Goal: Task Accomplishment & Management: Manage account settings

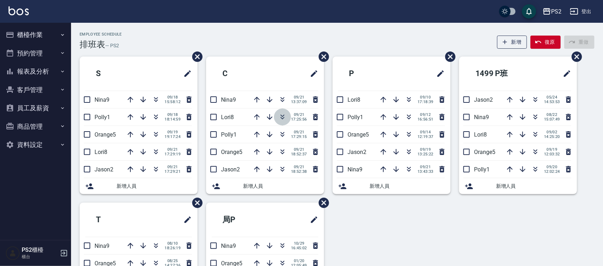
click at [282, 117] on icon "button" at bounding box center [282, 117] width 9 height 9
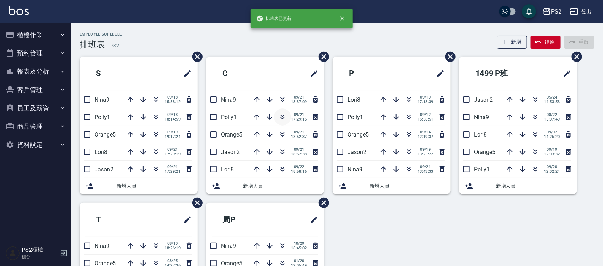
click at [282, 114] on icon "button" at bounding box center [282, 117] width 9 height 9
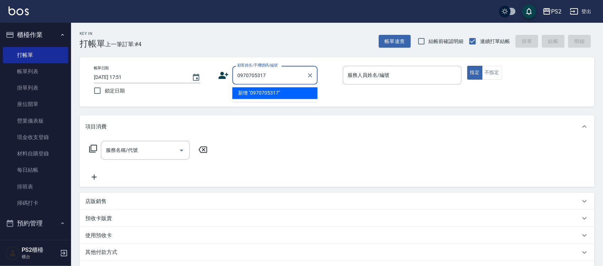
type input "0970705317"
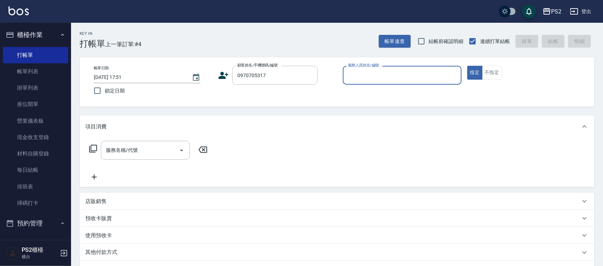
click at [222, 76] on icon at bounding box center [224, 75] width 10 height 7
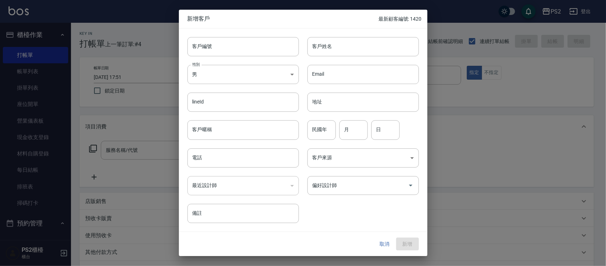
type input "0970705317"
click at [358, 56] on input "客戶姓名" at bounding box center [364, 46] width 112 height 19
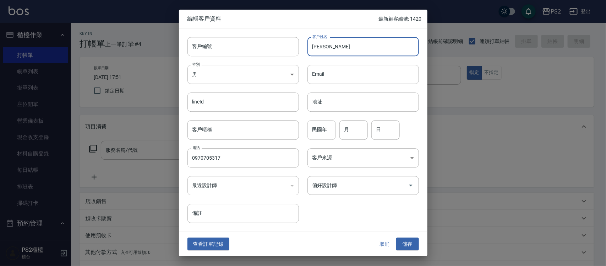
type input "[PERSON_NAME]"
click at [328, 130] on input "民國年" at bounding box center [322, 129] width 28 height 19
type input "89"
type input "11"
type input "10"
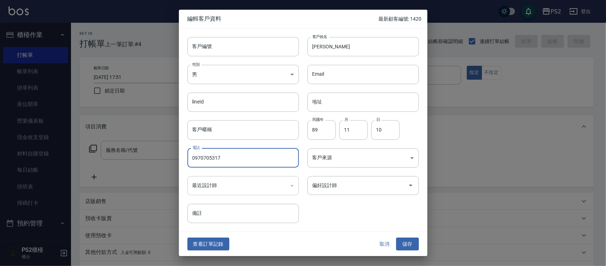
click at [420, 248] on div "查看訂單記錄 取消 儲存" at bounding box center [303, 244] width 249 height 25
click at [412, 245] on button "儲存" at bounding box center [407, 243] width 23 height 13
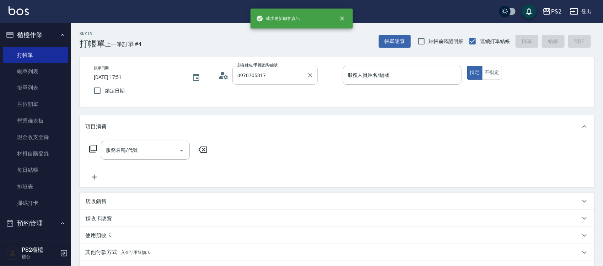
click at [287, 78] on input "0970705317" at bounding box center [269, 75] width 68 height 12
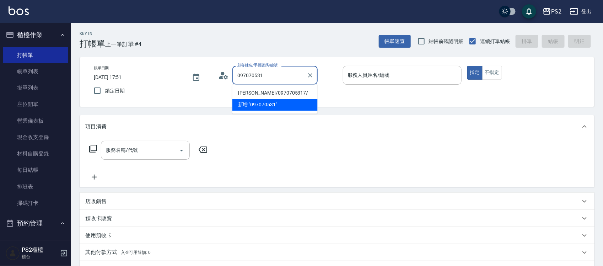
click at [282, 91] on li "莊欣怡/0970705317/" at bounding box center [274, 93] width 85 height 12
type input "莊欣怡/0970705317/"
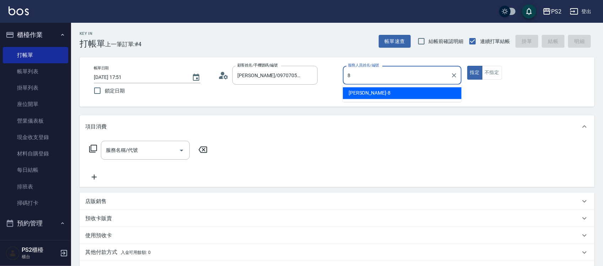
type input "Lori-8"
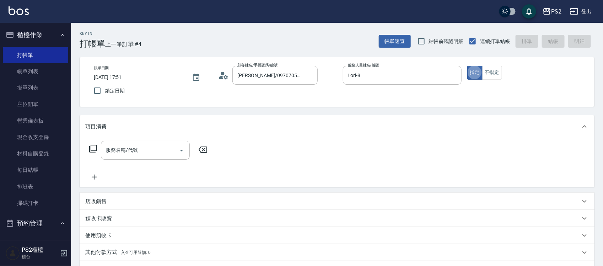
type button "true"
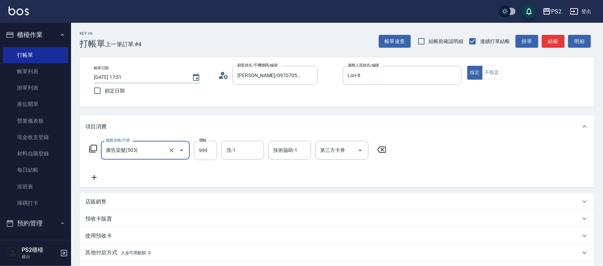
type input "廣告染髮(503)"
type input "1299"
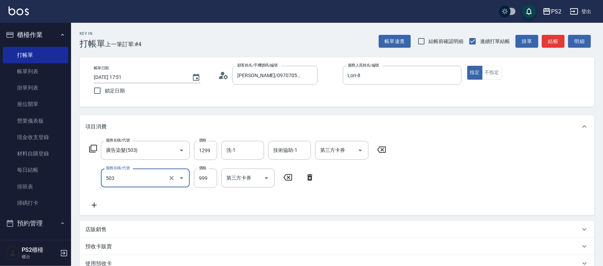
type input "廣告染髮(503)"
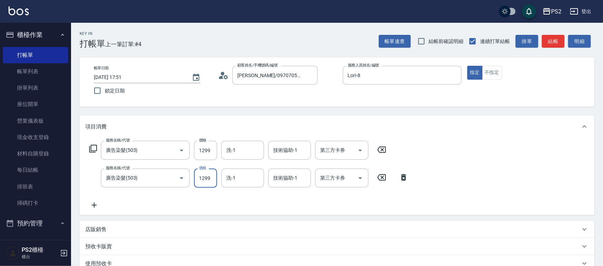
type input "1299"
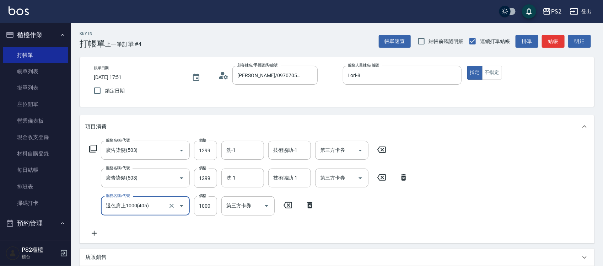
type input "退色肩上1000(405)"
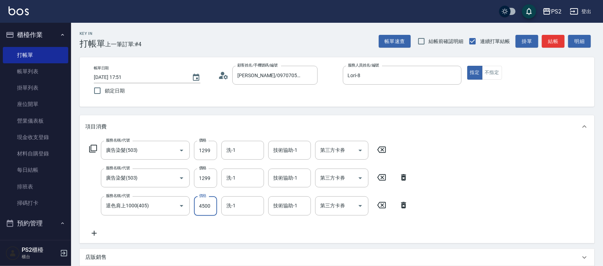
type input "4500"
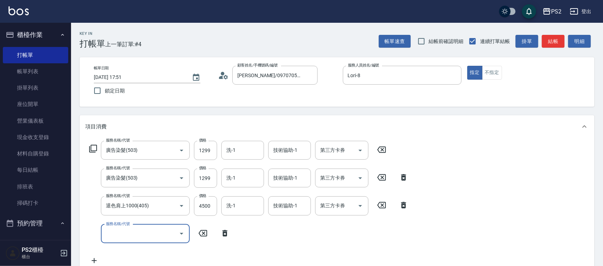
type input "4"
type input "A級單剪(106)"
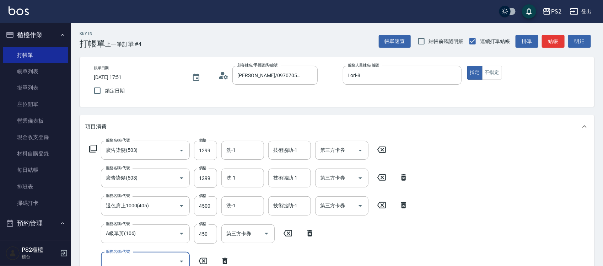
scroll to position [1, 0]
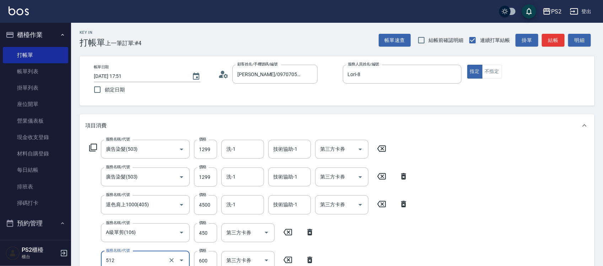
type input "洗+水解護髮600(512)"
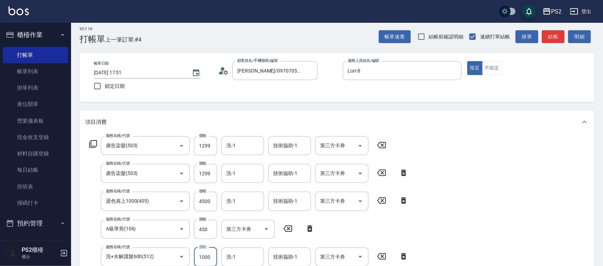
scroll to position [0, 0]
type input "1000"
click at [212, 230] on input "450" at bounding box center [205, 229] width 23 height 19
type input "750"
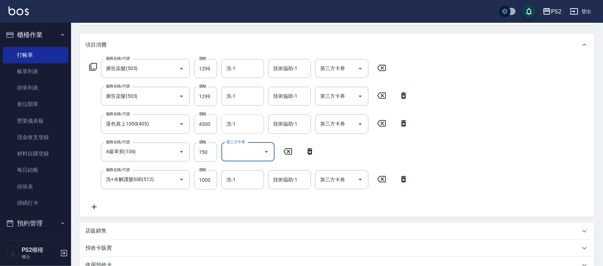
scroll to position [49, 0]
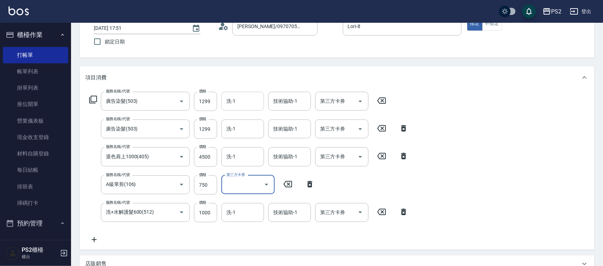
click at [238, 105] on input "洗-1" at bounding box center [242, 101] width 36 height 12
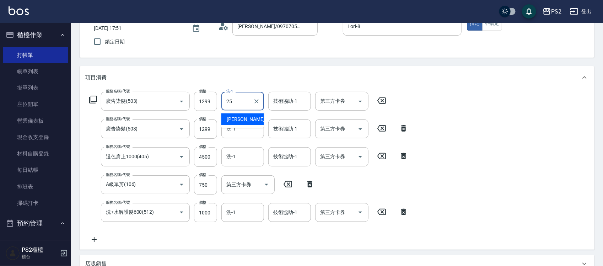
type input "Allan-25"
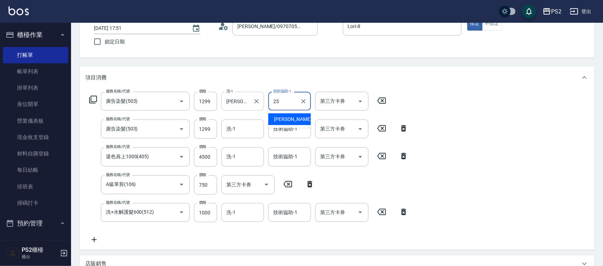
type input "Allan-25"
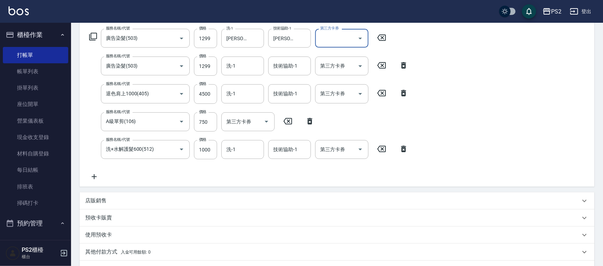
scroll to position [203, 0]
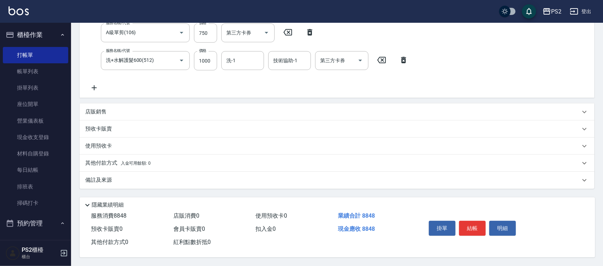
click at [113, 109] on div "店販銷售" at bounding box center [332, 111] width 495 height 7
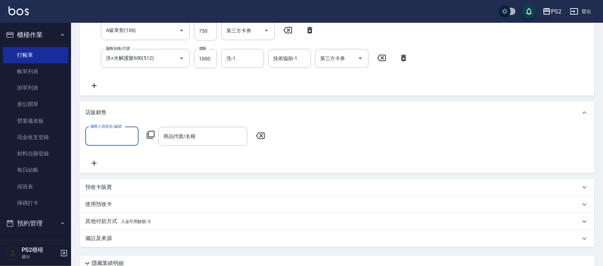
scroll to position [0, 0]
type input "Lori-8"
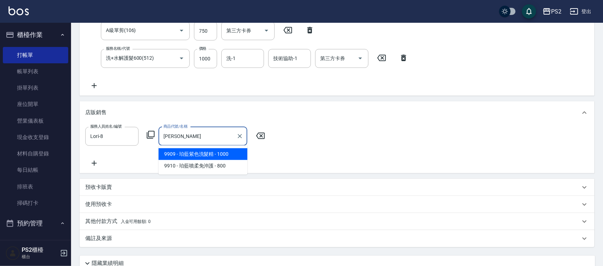
click at [201, 155] on span "9909 - 珀藍紫色洗髮精 - 1000" at bounding box center [202, 154] width 89 height 12
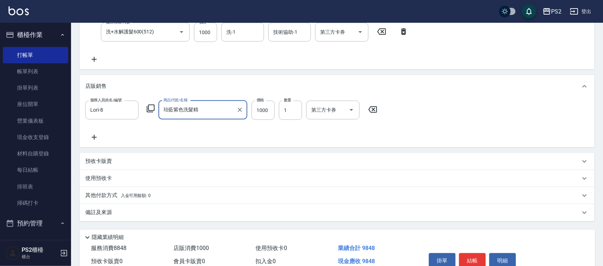
scroll to position [264, 0]
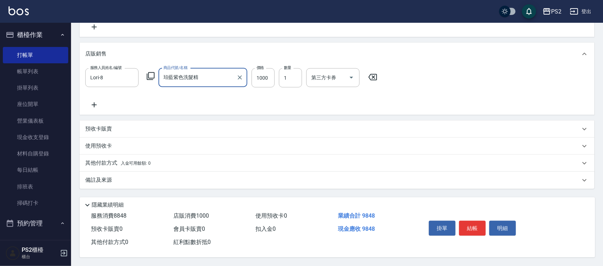
type input "珀藍紫色洗髮精"
click at [107, 162] on p "其他付款方式 入金可用餘額: 0" at bounding box center [117, 163] width 65 height 8
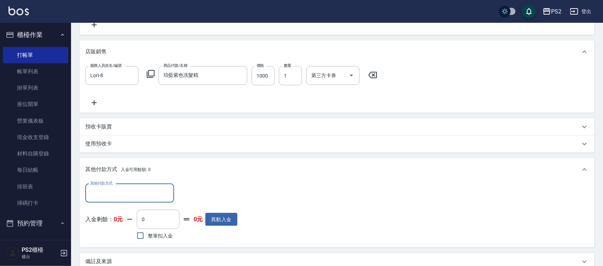
scroll to position [0, 0]
click at [110, 191] on input "其他付款方式" at bounding box center [129, 193] width 82 height 12
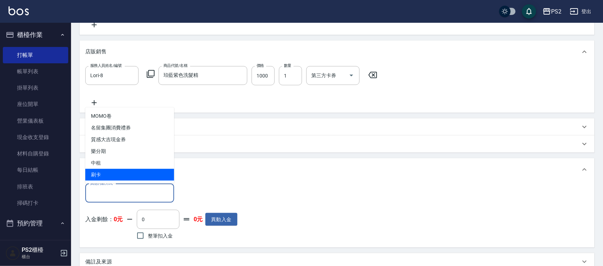
click at [109, 169] on span "刷卡" at bounding box center [129, 175] width 89 height 12
type input "刷卡"
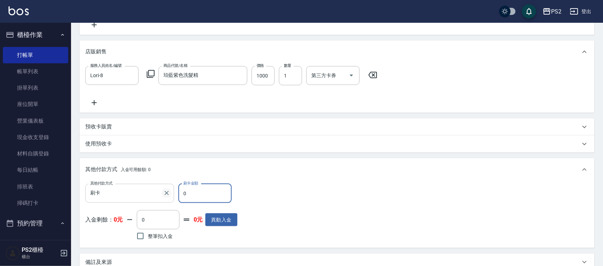
drag, startPoint x: 204, startPoint y: 189, endPoint x: 170, endPoint y: 194, distance: 34.1
click at [170, 194] on div "其他付款方式 刷卡 其他付款方式 刷卡金額 0 刷卡金額" at bounding box center [161, 193] width 152 height 19
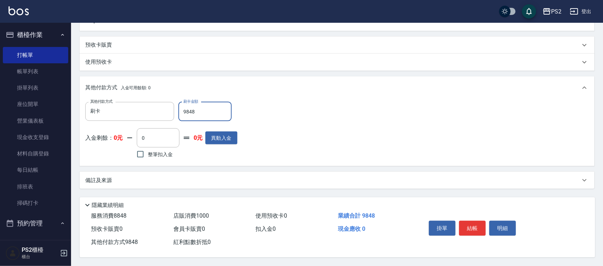
scroll to position [347, 0]
type input "9848"
click at [474, 222] on button "結帳" at bounding box center [472, 228] width 27 height 15
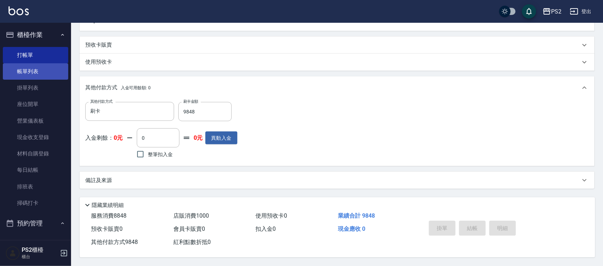
type input "2025/09/22 19:38"
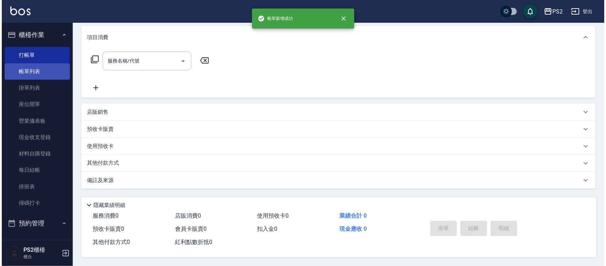
scroll to position [0, 0]
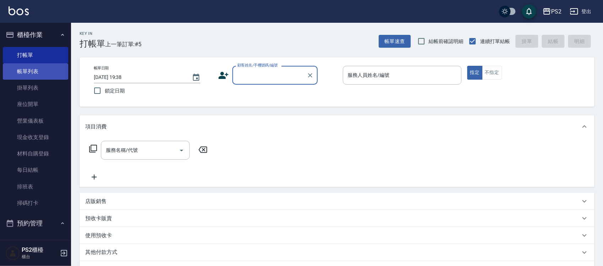
click at [31, 72] on link "帳單列表" at bounding box center [35, 71] width 65 height 16
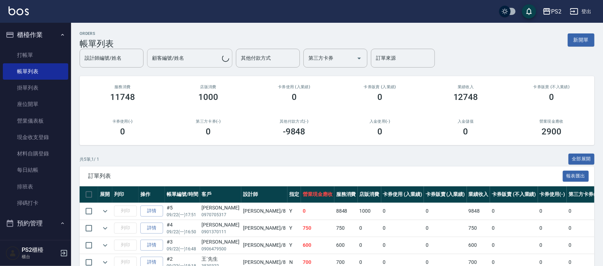
click at [191, 59] on input "顧客編號/姓名" at bounding box center [186, 58] width 72 height 12
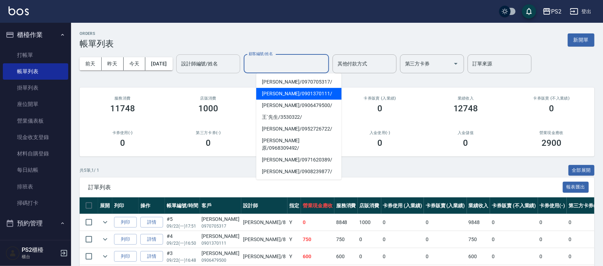
click at [206, 63] on input "設計師編號/姓名" at bounding box center [208, 64] width 58 height 12
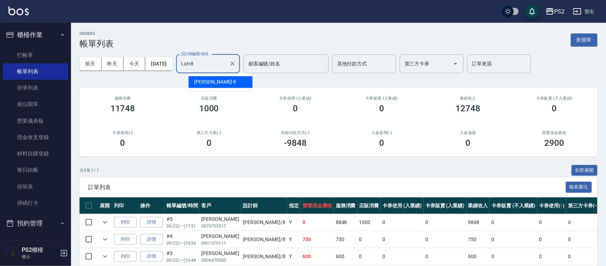
type input "Lori-8"
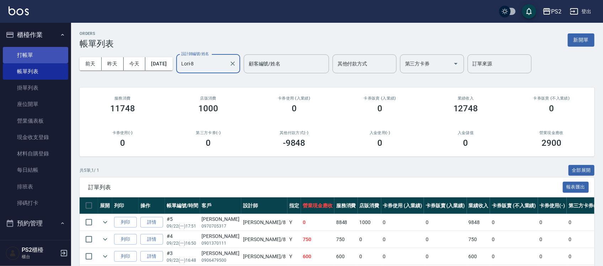
click at [34, 53] on link "打帳單" at bounding box center [35, 55] width 65 height 16
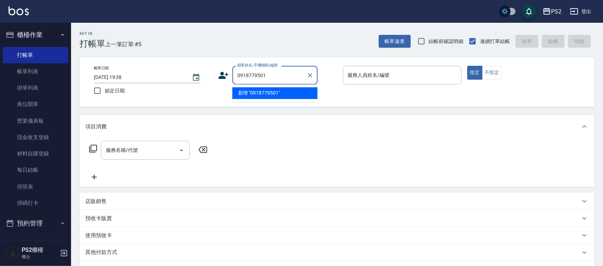
click at [265, 90] on li "新增 "0918779501"" at bounding box center [274, 93] width 85 height 12
type input "0918779501"
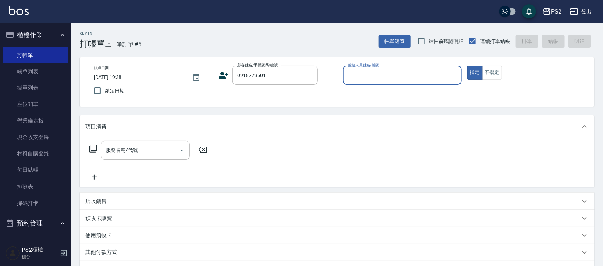
click at [228, 75] on icon at bounding box center [223, 75] width 11 height 11
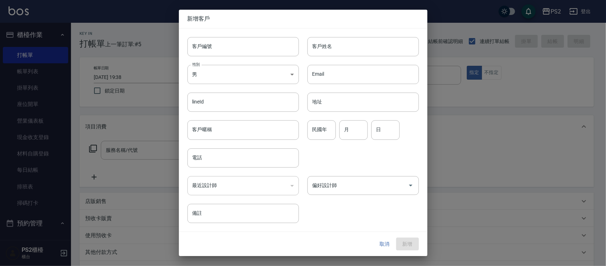
type input "0918779501"
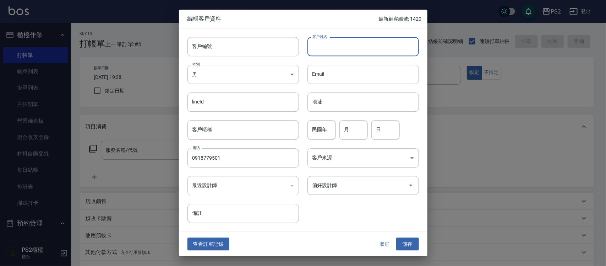
click at [328, 48] on input "客戶姓名" at bounding box center [364, 46] width 112 height 19
type input "ㄉ"
type input "潘佳靜"
click at [313, 121] on div "民國年 民國年" at bounding box center [322, 129] width 28 height 19
type input "72"
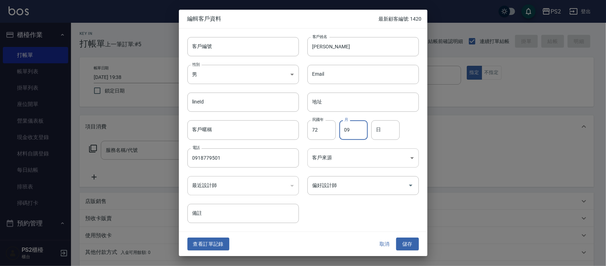
type input "09"
type input "22"
click at [405, 242] on button "儲存" at bounding box center [407, 243] width 23 height 13
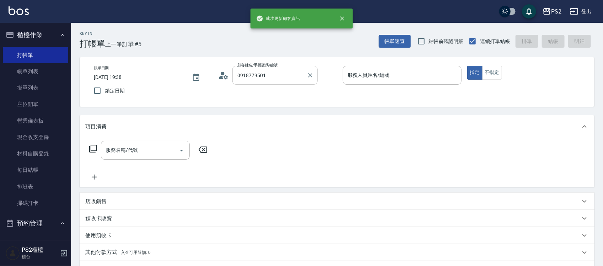
click at [286, 70] on input "0918779501" at bounding box center [269, 75] width 68 height 12
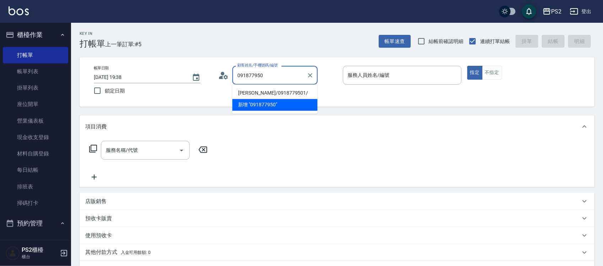
click at [270, 94] on li "潘佳靜/0918779501/" at bounding box center [274, 93] width 85 height 12
type input "潘佳靜/0918779501/"
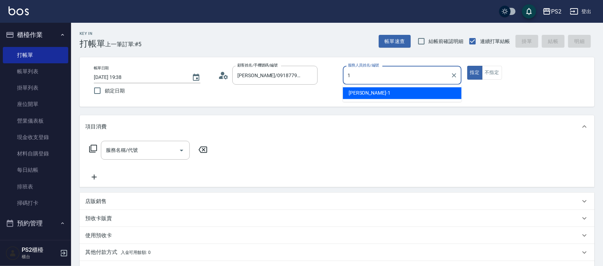
type input "Polly-1"
type button "true"
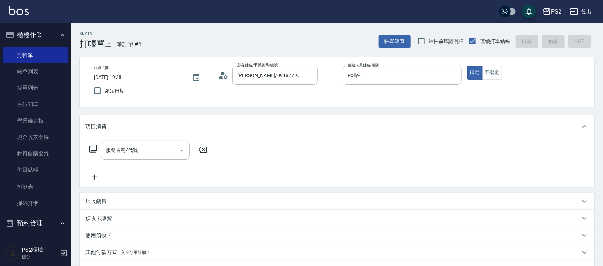
click at [94, 151] on icon at bounding box center [93, 148] width 9 height 9
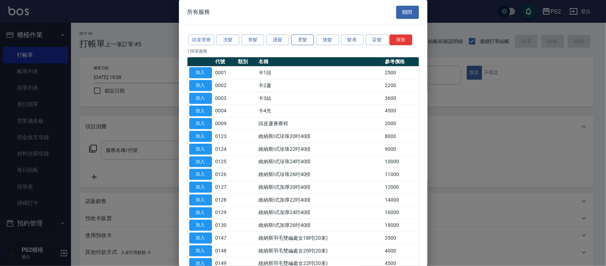
click at [302, 41] on button "燙髮" at bounding box center [302, 39] width 23 height 11
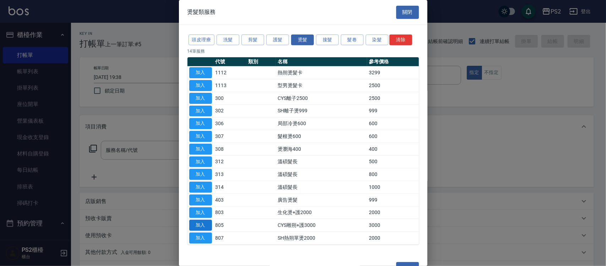
click at [202, 227] on button "加入" at bounding box center [200, 225] width 23 height 11
type input "CYS雕朔+護3000(805)"
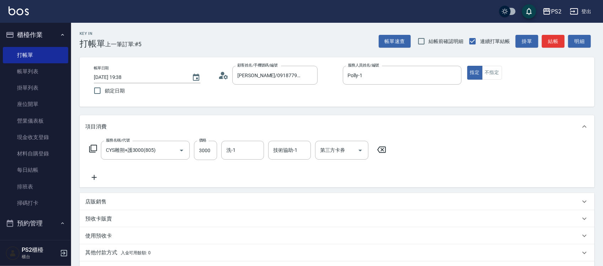
click at [98, 153] on div "服務名稱/代號 CYS雕朔+護3000(805) 服務名稱/代號 價格 3000 價格 洗-1 洗-1 技術協助-1 技術協助-1 第三方卡券 第三方卡券" at bounding box center [237, 150] width 305 height 19
click at [94, 152] on icon at bounding box center [93, 149] width 8 height 8
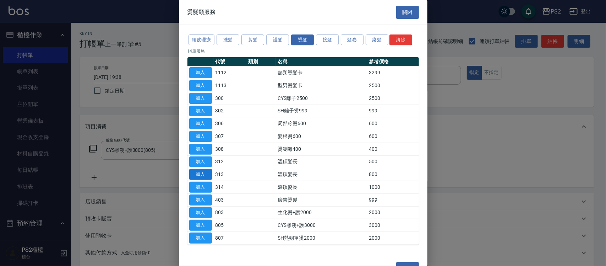
click at [207, 175] on button "加入" at bounding box center [200, 174] width 23 height 11
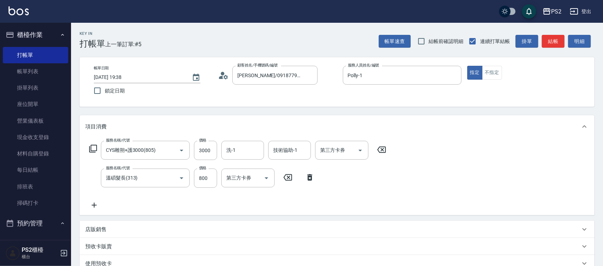
click at [87, 149] on div "服務名稱/代號 CYS雕朔+護3000(805) 服務名稱/代號 價格 3000 價格 洗-1 洗-1 技術協助-1 技術協助-1 第三方卡券 第三方卡券" at bounding box center [237, 150] width 305 height 19
click at [91, 149] on icon at bounding box center [93, 148] width 9 height 9
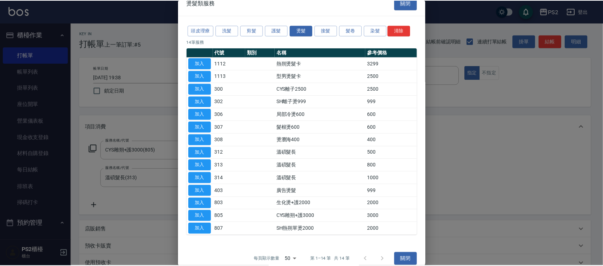
scroll to position [18, 0]
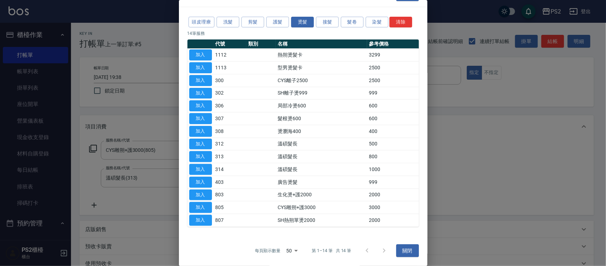
click at [156, 130] on div at bounding box center [303, 133] width 606 height 266
click at [404, 249] on button "關閉" at bounding box center [407, 250] width 23 height 13
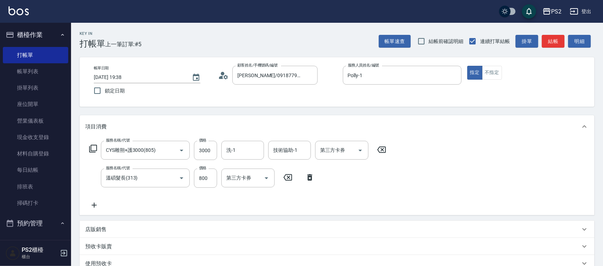
click at [210, 187] on input "800" at bounding box center [205, 177] width 23 height 19
click at [242, 159] on div "洗-1" at bounding box center [242, 150] width 43 height 19
type input "1400"
type input "冠霖-20"
type input "培芯-33"
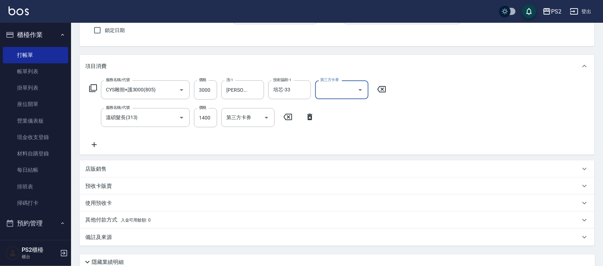
scroll to position [0, 0]
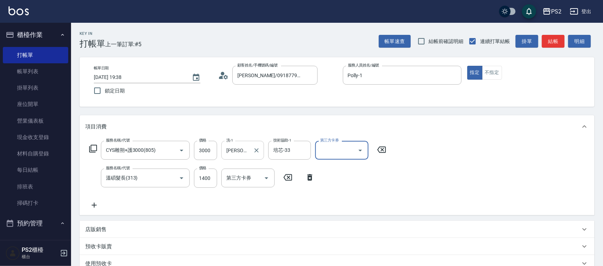
click at [240, 148] on input "冠霖-20" at bounding box center [237, 150] width 26 height 12
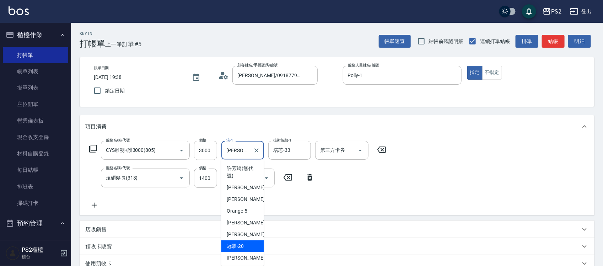
click at [240, 148] on input "冠霖-20" at bounding box center [237, 150] width 26 height 12
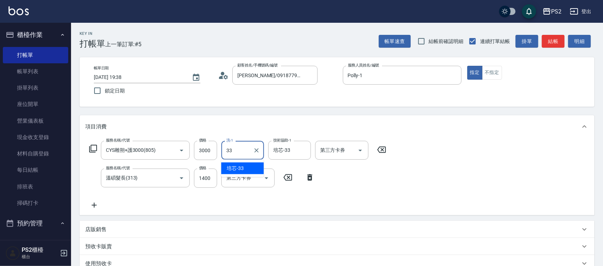
type input "培芯-33"
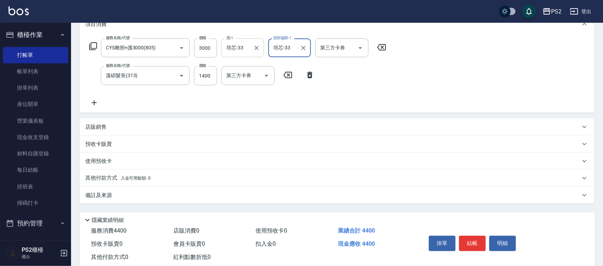
scroll to position [75, 0]
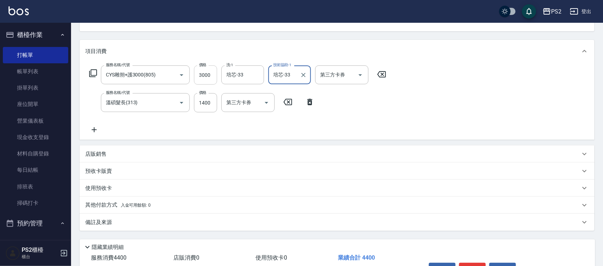
click at [201, 73] on input "3000" at bounding box center [205, 74] width 23 height 19
click at [208, 73] on input "3000" at bounding box center [205, 74] width 23 height 19
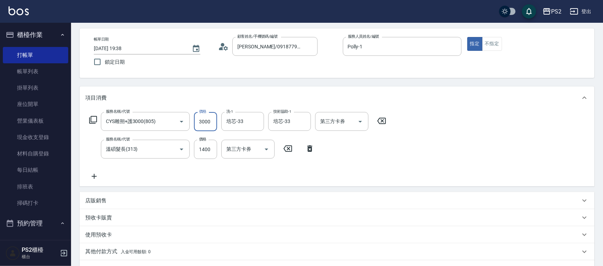
scroll to position [44, 0]
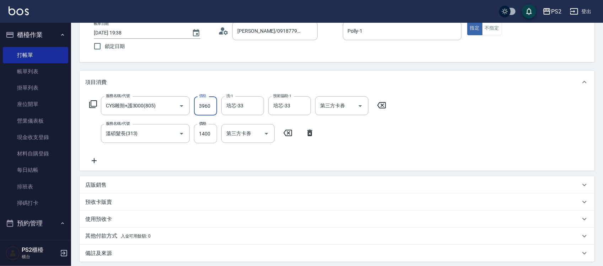
type input "3960"
click at [314, 137] on icon at bounding box center [310, 133] width 18 height 9
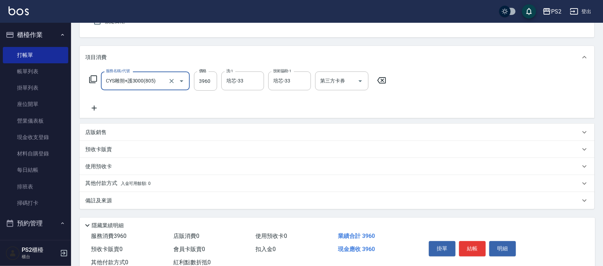
scroll to position [92, 0]
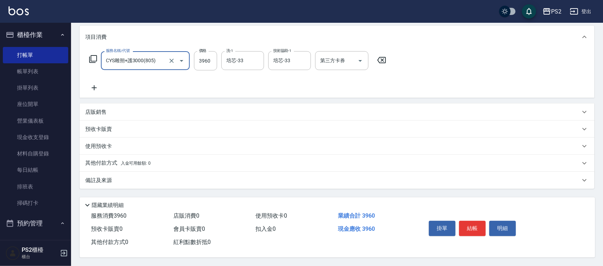
click at [99, 88] on icon at bounding box center [94, 87] width 18 height 9
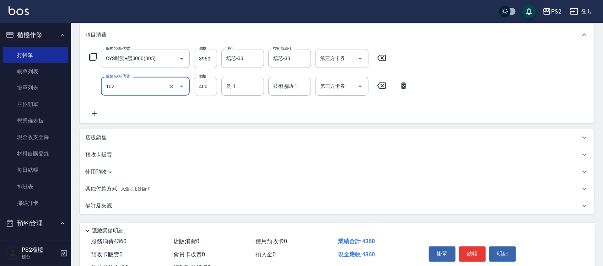
type input "精油洗髮(102)"
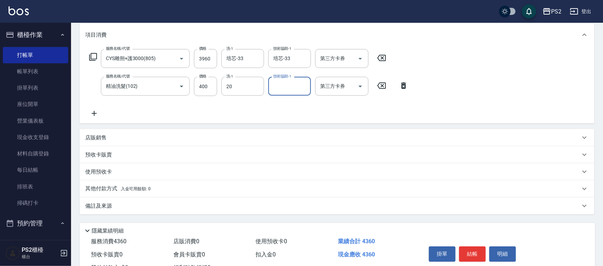
type input "冠霖-20"
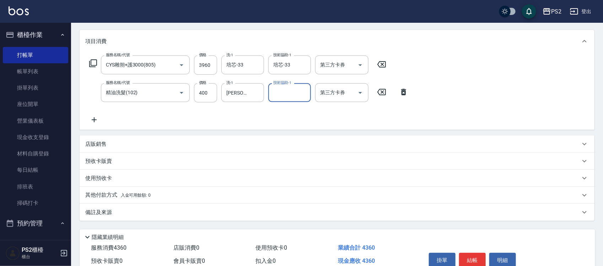
scroll to position [3, 0]
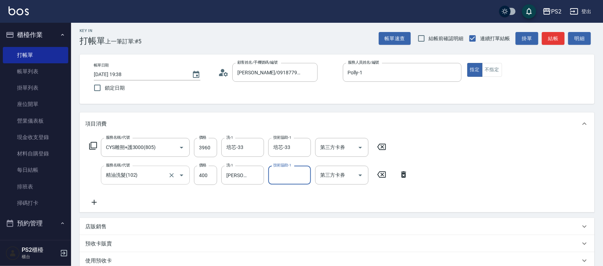
click at [151, 172] on input "精油洗髮(102)" at bounding box center [135, 175] width 63 height 12
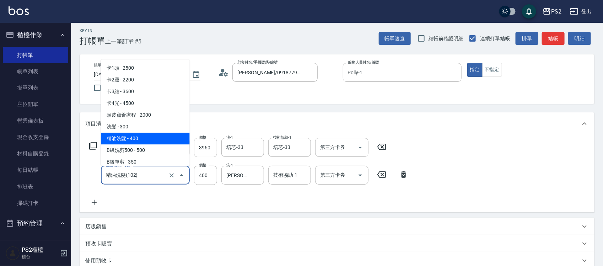
click at [151, 172] on input "精油洗髮(102)" at bounding box center [135, 175] width 63 height 12
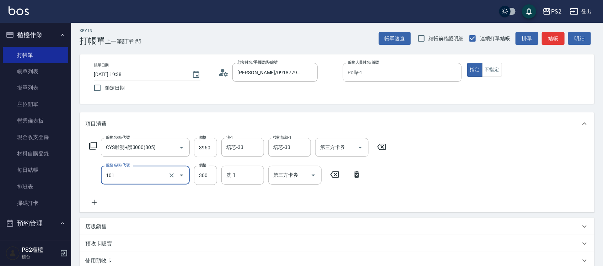
type input "洗髮(101)"
type input "400"
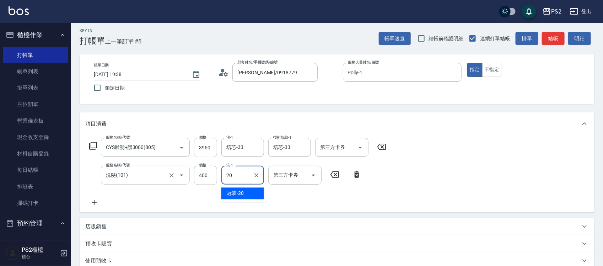
type input "冠霖-20"
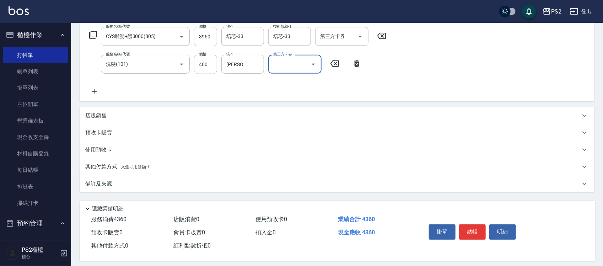
scroll to position [120, 0]
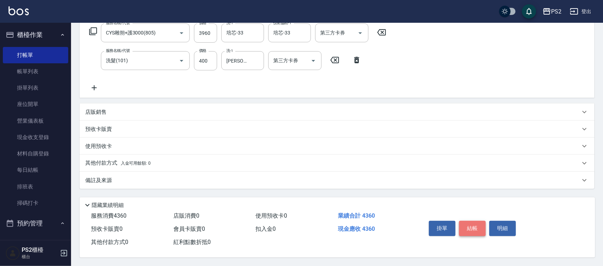
click at [471, 226] on button "結帳" at bounding box center [472, 228] width 27 height 15
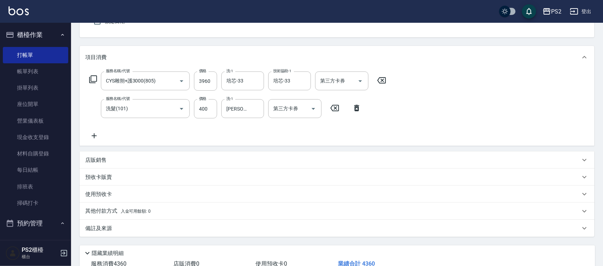
scroll to position [31, 0]
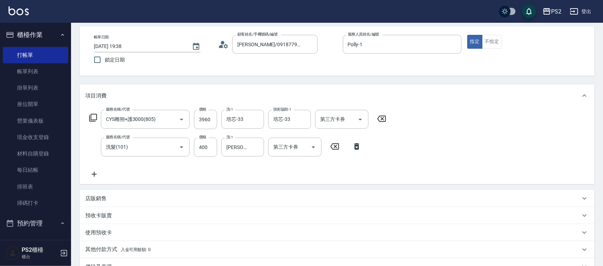
type input "2025/09/22 19:58"
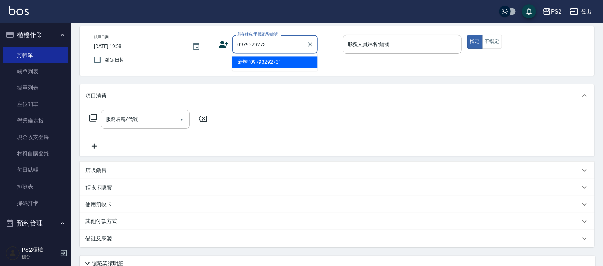
click at [268, 61] on li "新增 "0979329273"" at bounding box center [274, 62] width 85 height 12
type input "0979329273"
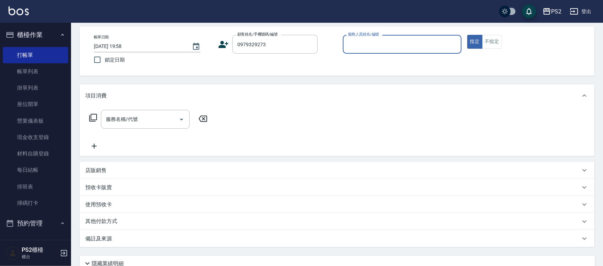
click at [222, 40] on icon at bounding box center [223, 44] width 11 height 11
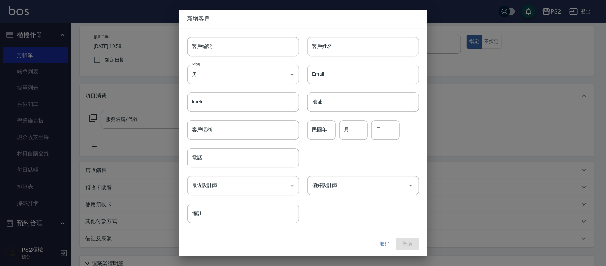
type input "0979329273"
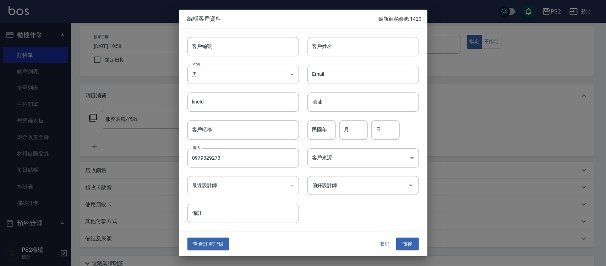
click at [330, 50] on input "客戶姓名" at bounding box center [364, 46] width 112 height 19
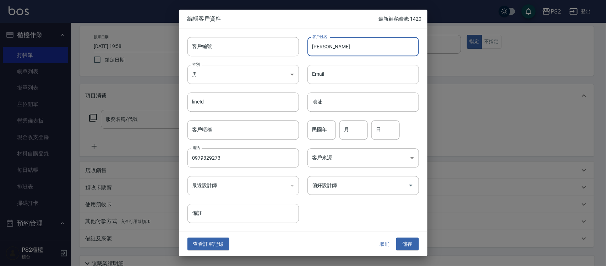
type input "洪菁樺"
click at [323, 128] on div "民國年 民國年" at bounding box center [322, 129] width 28 height 19
type input "88"
type input "06"
type input "22"
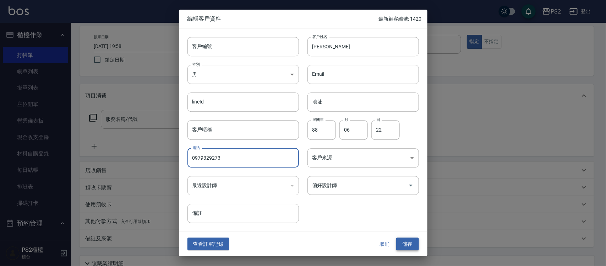
click at [408, 247] on button "儲存" at bounding box center [407, 243] width 23 height 13
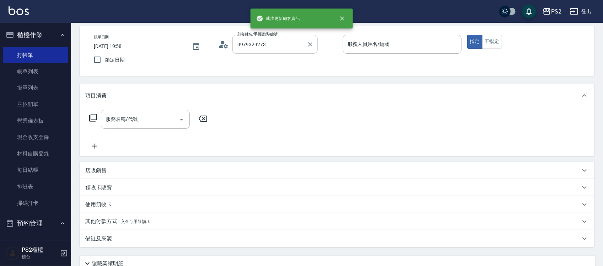
click at [267, 47] on input "0979329273" at bounding box center [269, 44] width 68 height 12
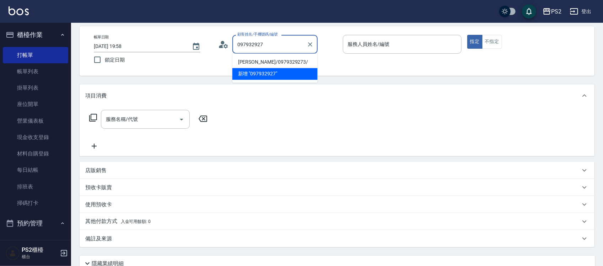
click at [269, 64] on li "洪菁樺/0979329273/" at bounding box center [274, 62] width 85 height 12
type input "洪菁樺/0979329273/"
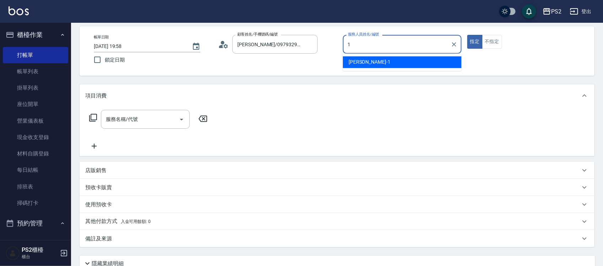
type input "Polly-1"
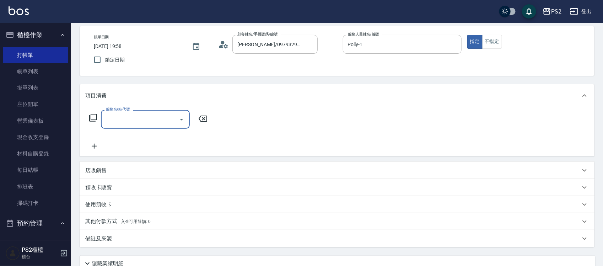
click at [91, 115] on icon at bounding box center [93, 118] width 8 height 8
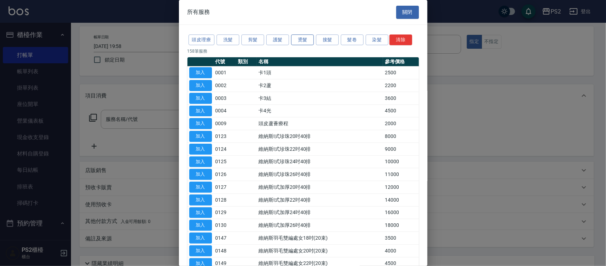
click at [307, 38] on button "燙髮" at bounding box center [302, 39] width 23 height 11
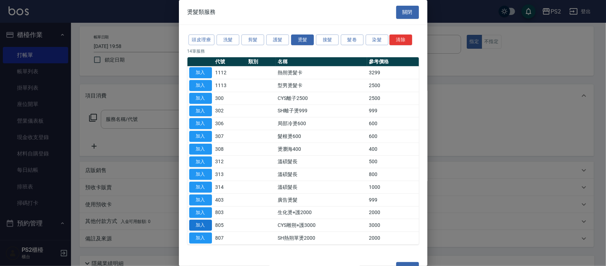
click at [205, 231] on button "加入" at bounding box center [200, 225] width 23 height 11
type input "CYS雕朔+護3000(805)"
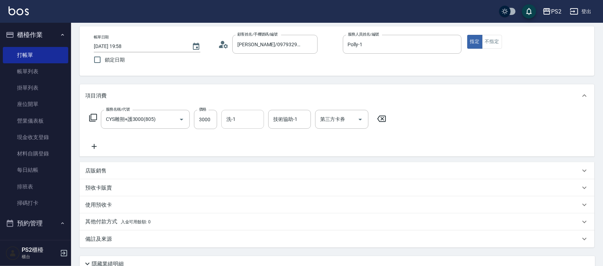
drag, startPoint x: 202, startPoint y: 118, endPoint x: 237, endPoint y: 123, distance: 35.1
click at [202, 118] on input "3000" at bounding box center [205, 119] width 23 height 19
type input "3872"
type input "冠霖-20"
type input "培芯-33"
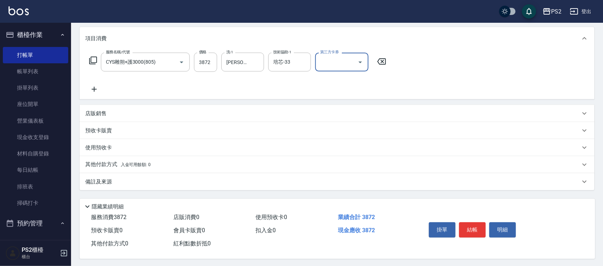
scroll to position [92, 0]
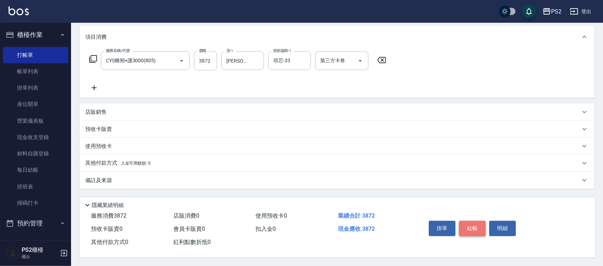
click at [478, 232] on button "結帳" at bounding box center [472, 228] width 27 height 15
type input "2025/09/22 19:59"
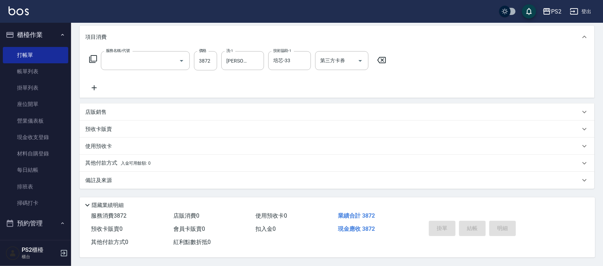
scroll to position [0, 0]
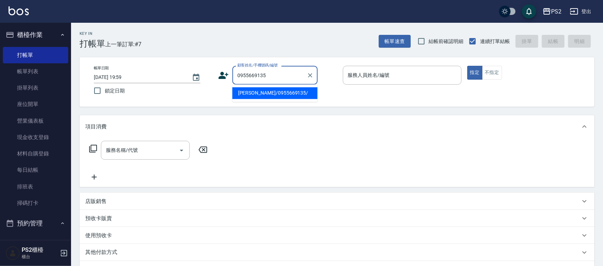
type input "劉建華/0955669135/"
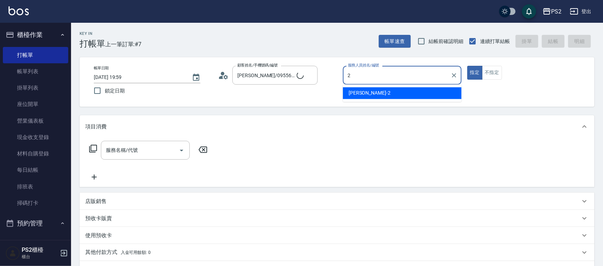
type input "Jason-2"
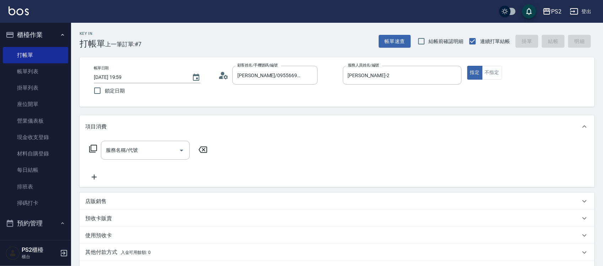
click at [92, 148] on icon at bounding box center [93, 148] width 9 height 9
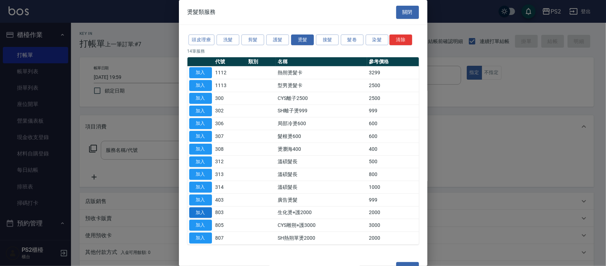
click at [203, 215] on button "加入" at bounding box center [200, 212] width 23 height 11
type input "生化燙+護2000(803)"
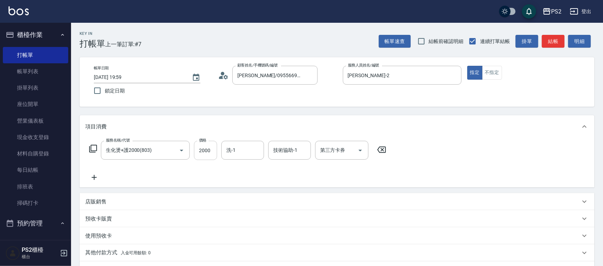
click at [207, 155] on input "2000" at bounding box center [205, 150] width 23 height 19
type input "3300"
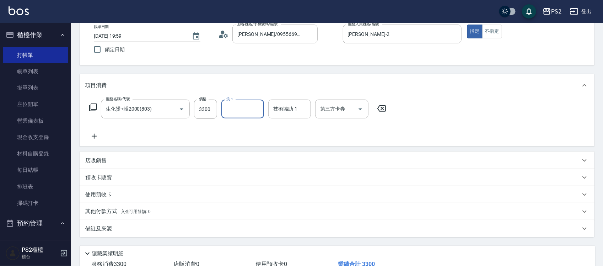
scroll to position [92, 0]
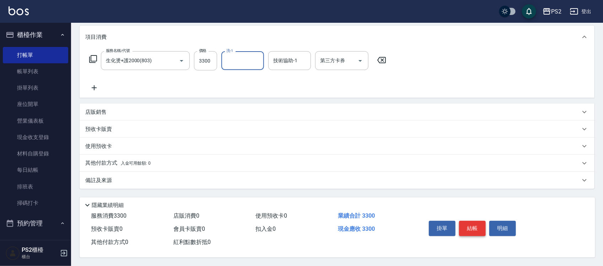
click at [477, 224] on button "結帳" at bounding box center [472, 228] width 27 height 15
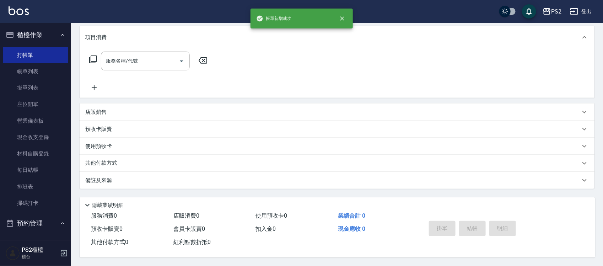
scroll to position [0, 0]
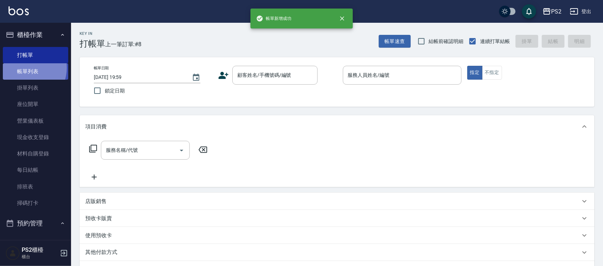
click at [26, 68] on link "帳單列表" at bounding box center [35, 71] width 65 height 16
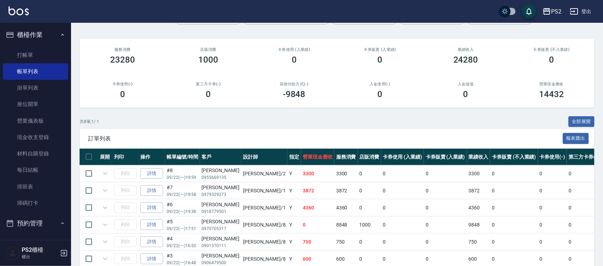
scroll to position [120, 0]
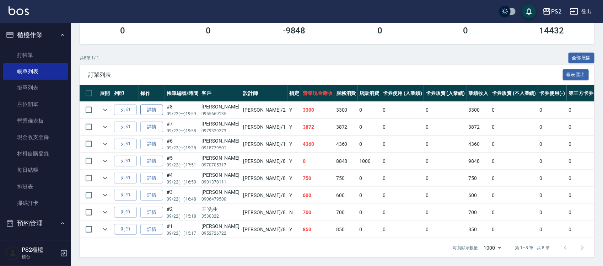
click at [157, 104] on link "詳情" at bounding box center [151, 109] width 23 height 11
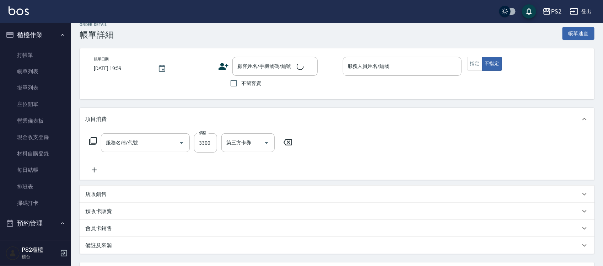
type input "Jason-2"
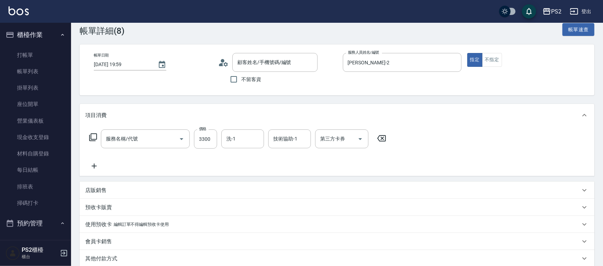
type input "劉建華/0955669135/"
type input "生化燙+護2000(803)"
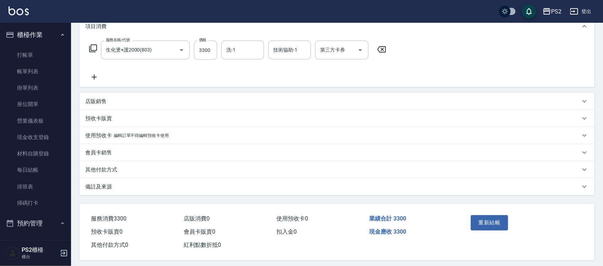
scroll to position [107, 0]
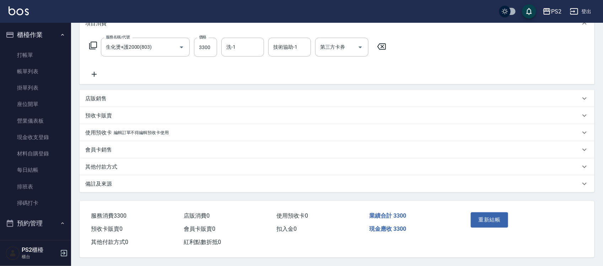
click at [113, 167] on p "其他付款方式" at bounding box center [101, 166] width 32 height 7
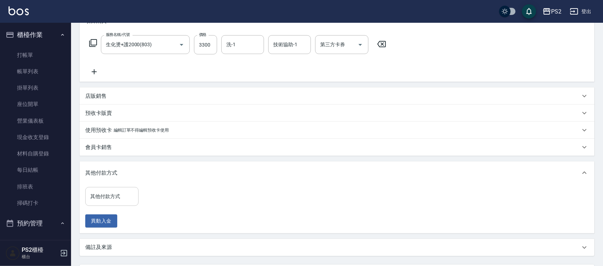
click at [118, 202] on div "其他付款方式" at bounding box center [111, 196] width 53 height 19
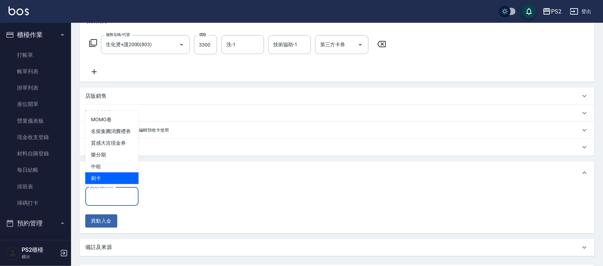
click at [104, 178] on span "刷卡" at bounding box center [111, 178] width 53 height 12
type input "刷卡"
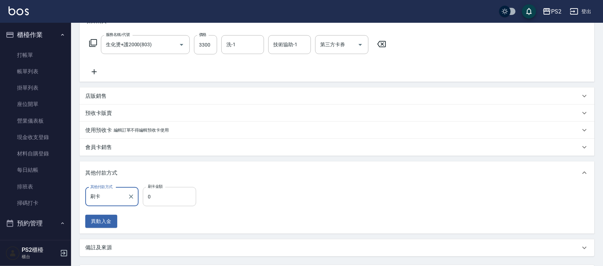
click at [154, 193] on input "0" at bounding box center [169, 196] width 53 height 19
type input "3300"
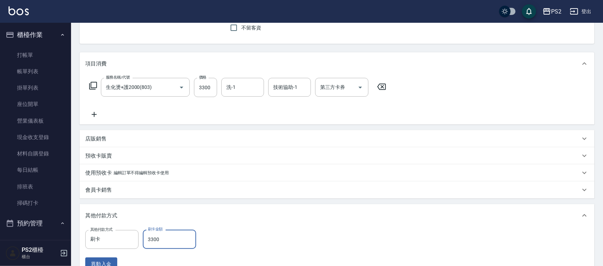
scroll to position [173, 0]
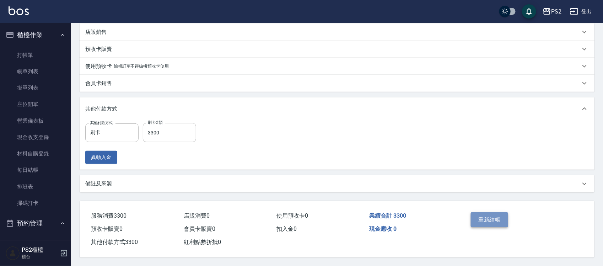
click at [492, 222] on button "重新結帳" at bounding box center [490, 219] width 38 height 15
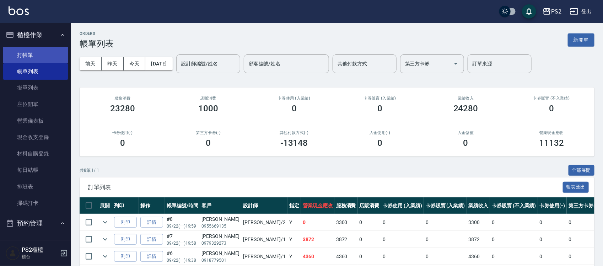
click at [13, 60] on link "打帳單" at bounding box center [35, 55] width 65 height 16
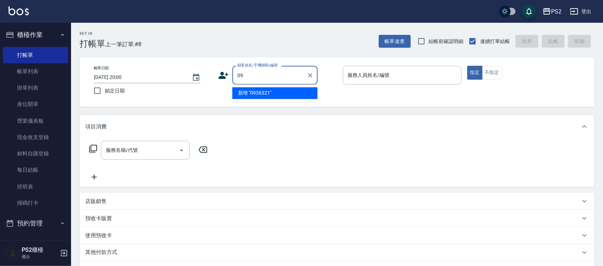
type input "0"
click at [249, 91] on li "新增 "0936321726"" at bounding box center [274, 93] width 85 height 12
type input "0936321726"
click at [249, 91] on div "帳單日期 2025/09/22 20:00 鎖定日期 顧客姓名/手機號碼/編號 0936321726 顧客姓名/手機號碼/編號 服務人員姓名/編號 服務人員姓…" at bounding box center [337, 82] width 498 height 32
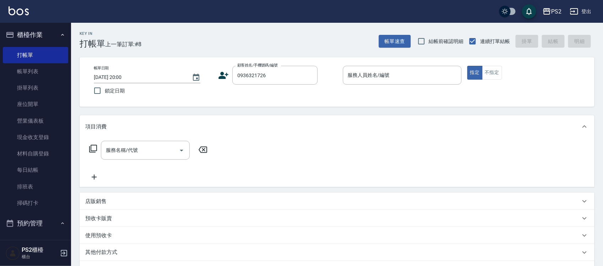
click at [214, 78] on div "帳單日期 2025/09/22 20:00 鎖定日期 顧客姓名/手機號碼/編號 0936321726 顧客姓名/手機號碼/編號 服務人員姓名/編號 服務人員姓…" at bounding box center [337, 82] width 498 height 32
click at [221, 77] on icon at bounding box center [224, 75] width 10 height 7
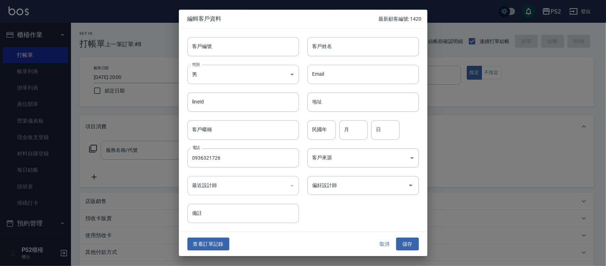
click at [348, 58] on div "Email Email" at bounding box center [359, 70] width 120 height 28
click at [353, 49] on input "客戶姓名" at bounding box center [364, 46] width 112 height 19
type input "王韻如"
click at [327, 136] on input "民國年" at bounding box center [322, 129] width 28 height 19
type input "76"
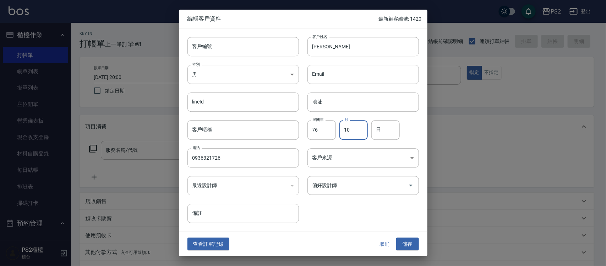
type input "10"
type input "2"
click at [407, 246] on button "儲存" at bounding box center [407, 243] width 23 height 13
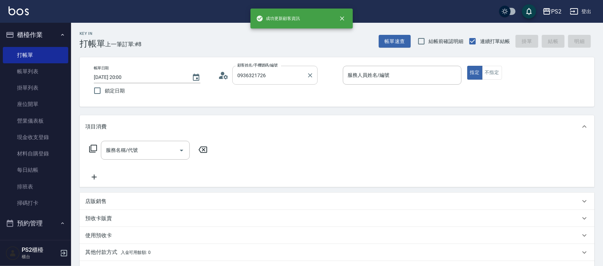
click at [276, 76] on input "0936321726" at bounding box center [269, 75] width 68 height 12
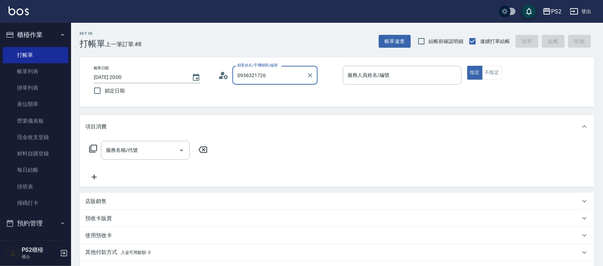
click at [276, 76] on input "0936321726" at bounding box center [269, 75] width 68 height 12
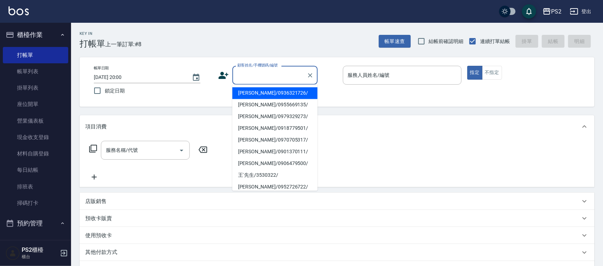
click at [263, 97] on li "王韻如/0936321726/" at bounding box center [274, 93] width 85 height 12
type input "王韻如/0936321726/"
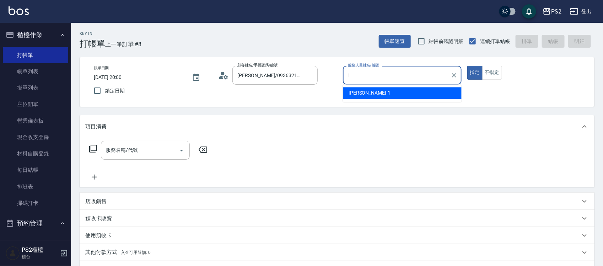
type input "Polly-1"
type button "true"
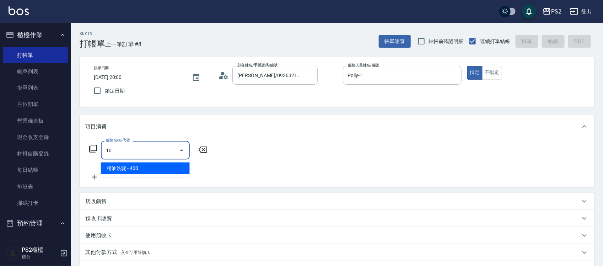
type input "1"
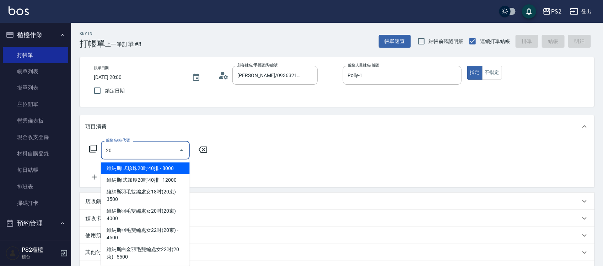
type input "2"
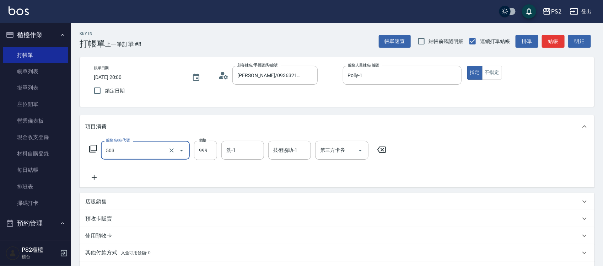
type input "廣告染髮(503)"
type input "1599"
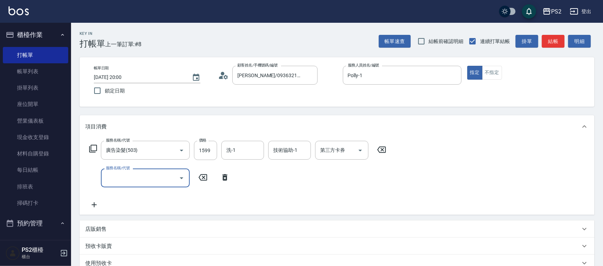
click at [198, 179] on icon at bounding box center [203, 177] width 18 height 9
click at [201, 177] on icon at bounding box center [203, 177] width 18 height 9
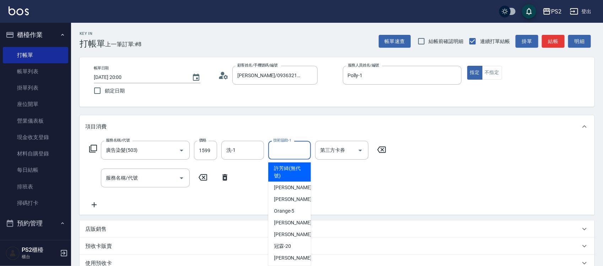
click at [279, 155] on input "技術協助-1" at bounding box center [289, 150] width 36 height 12
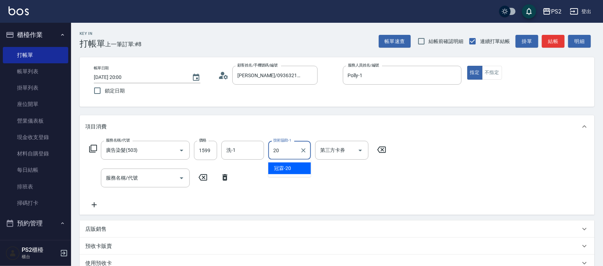
type input "冠霖-20"
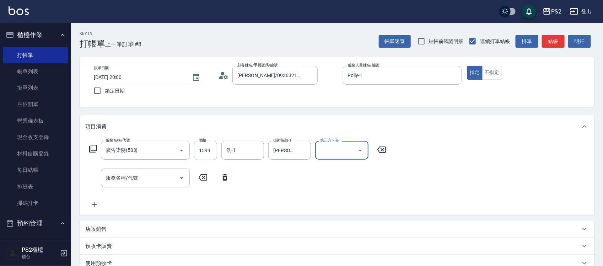
click at [223, 180] on icon at bounding box center [224, 177] width 5 height 6
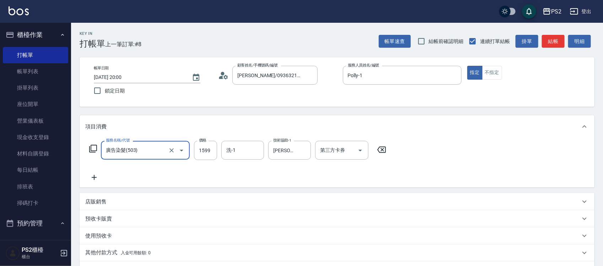
click at [93, 147] on icon at bounding box center [93, 148] width 9 height 9
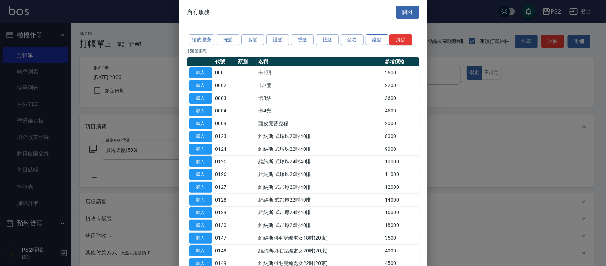
click at [368, 42] on button "染髮" at bounding box center [377, 39] width 23 height 11
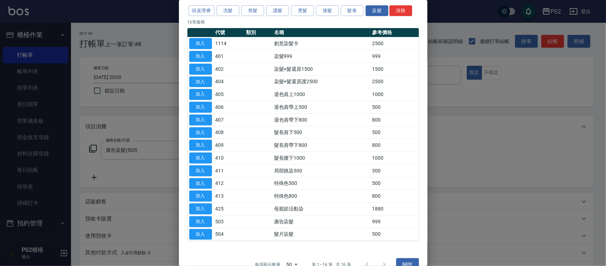
scroll to position [44, 0]
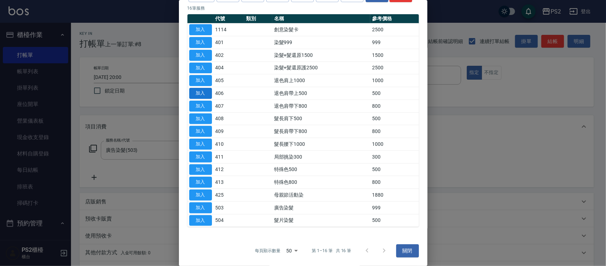
click at [205, 93] on button "加入" at bounding box center [200, 93] width 23 height 11
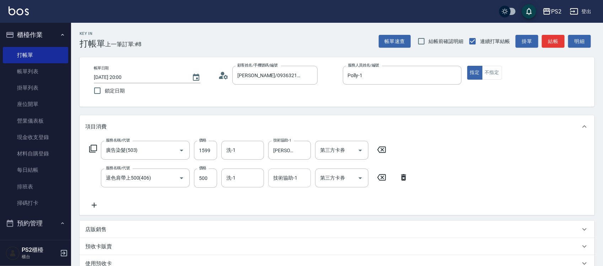
click at [296, 178] on input "技術協助-1" at bounding box center [289, 178] width 36 height 12
type input "冠霖-20"
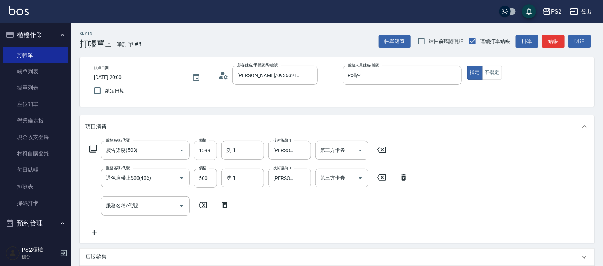
click at [225, 209] on icon at bounding box center [225, 205] width 18 height 9
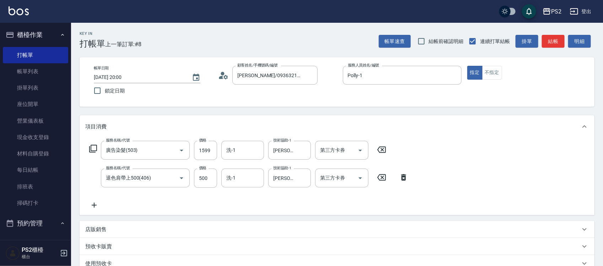
click at [88, 146] on div "服務名稱/代號 廣告染髮(503) 服務名稱/代號 價格 1599 價格 洗-1 洗-1 技術協助-1 冠霖-20 技術協助-1 第三方卡券 第三方卡券" at bounding box center [237, 150] width 305 height 19
click at [93, 148] on icon at bounding box center [93, 148] width 9 height 9
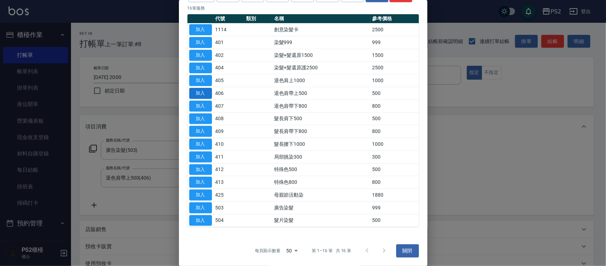
click at [209, 91] on button "加入" at bounding box center [200, 93] width 23 height 11
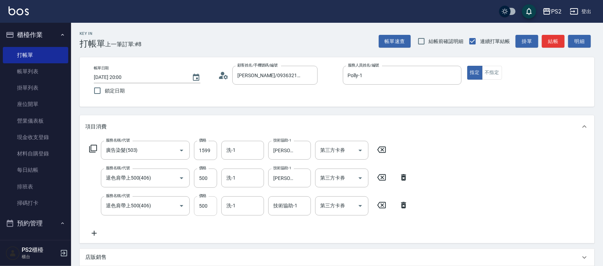
drag, startPoint x: 197, startPoint y: 204, endPoint x: 297, endPoint y: 221, distance: 101.3
click at [197, 204] on input "500" at bounding box center [205, 205] width 23 height 19
type input "450"
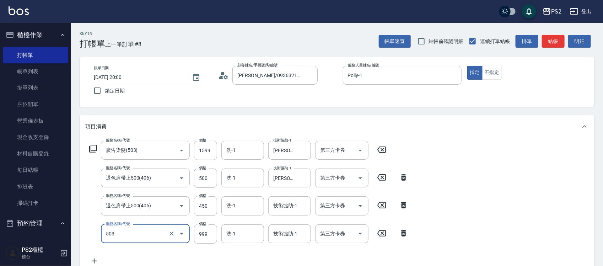
type input "1"
type input "廣告染髮(503)"
type input "1440"
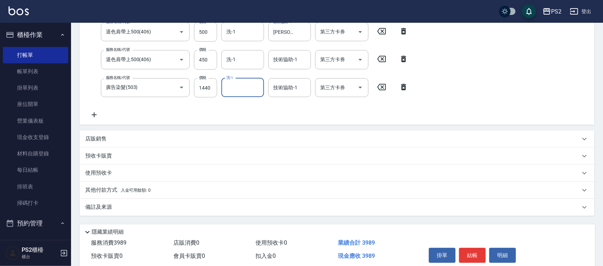
scroll to position [131, 0]
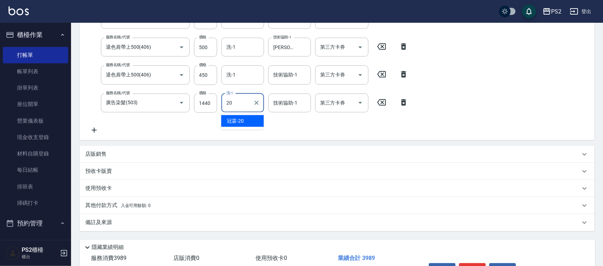
type input "冠霖-20"
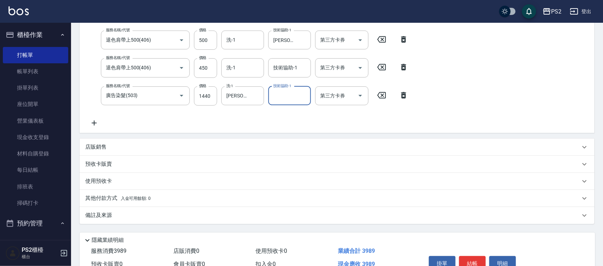
scroll to position [175, 0]
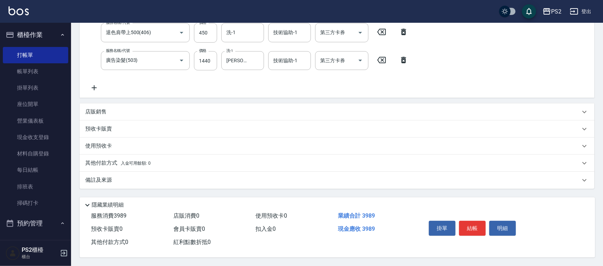
click at [118, 163] on p "其他付款方式 入金可用餘額: 0" at bounding box center [117, 163] width 65 height 8
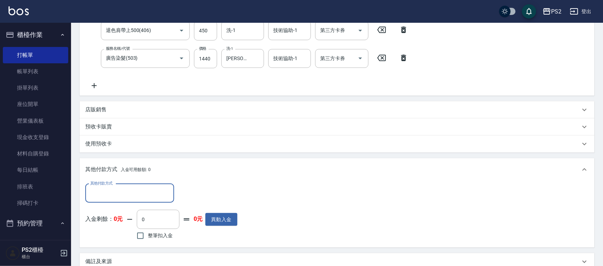
scroll to position [0, 0]
click at [124, 186] on div "其他付款方式" at bounding box center [129, 193] width 89 height 19
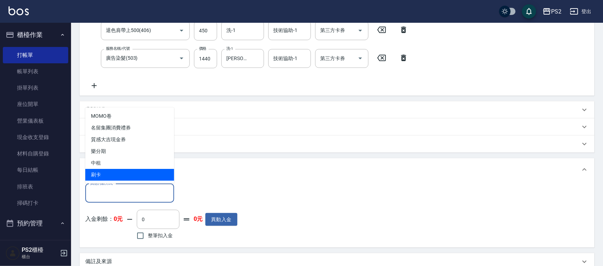
click at [114, 173] on span "刷卡" at bounding box center [129, 175] width 89 height 12
type input "刷卡"
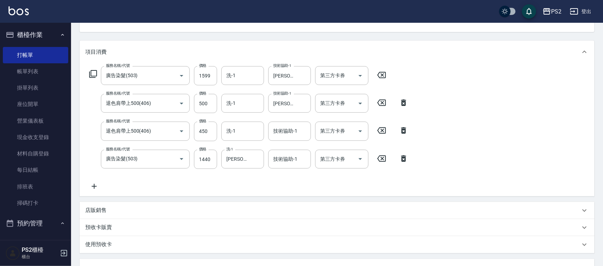
scroll to position [259, 0]
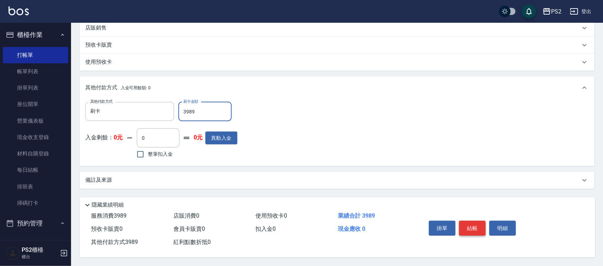
type input "3989"
click at [473, 226] on button "結帳" at bounding box center [472, 228] width 27 height 15
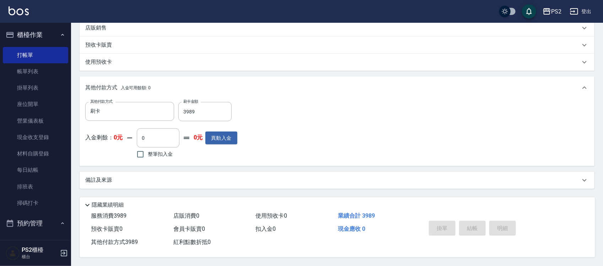
type input "2025/09/22 20:03"
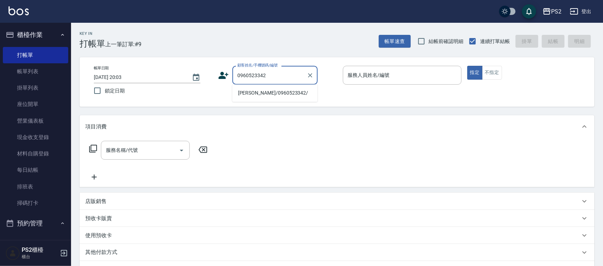
type input "陳宇萱/0960523342/"
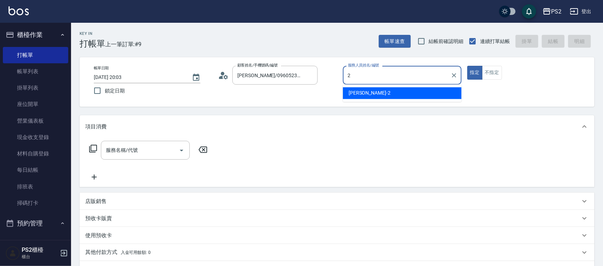
type input "Jason-2"
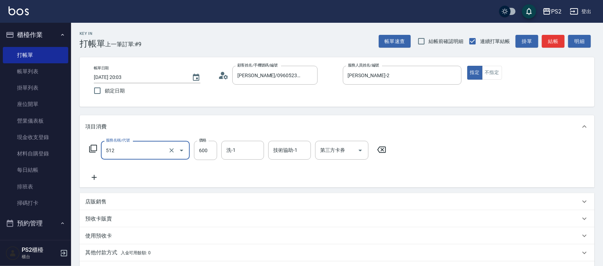
type input "洗+水解護髮600(512)"
type input "2000"
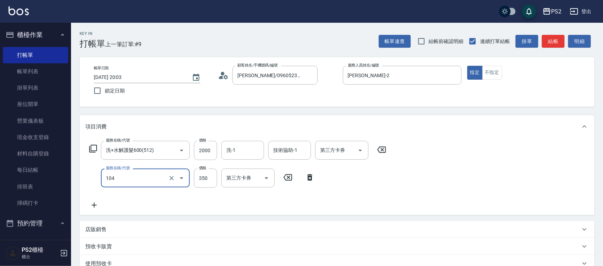
type input "B級單剪(104)"
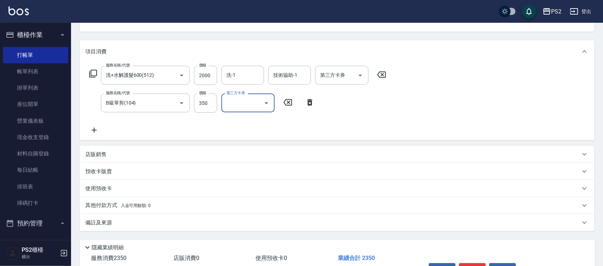
scroll to position [120, 0]
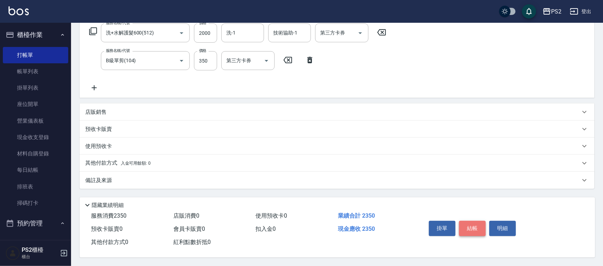
click at [480, 224] on button "結帳" at bounding box center [472, 228] width 27 height 15
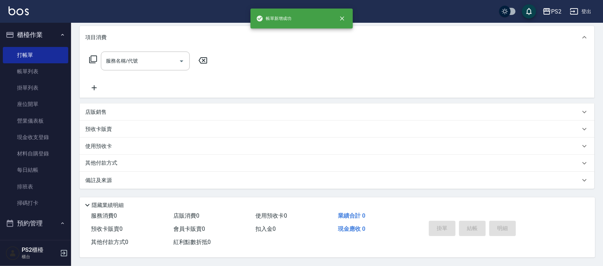
scroll to position [0, 0]
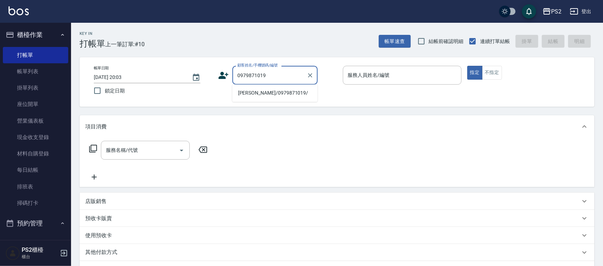
type input "林孟璇/0979871019/"
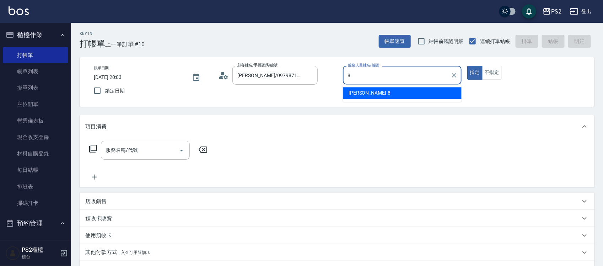
type input "Lori-8"
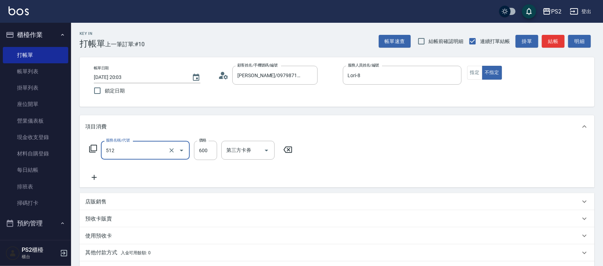
type input "洗+水解護髮600(512)"
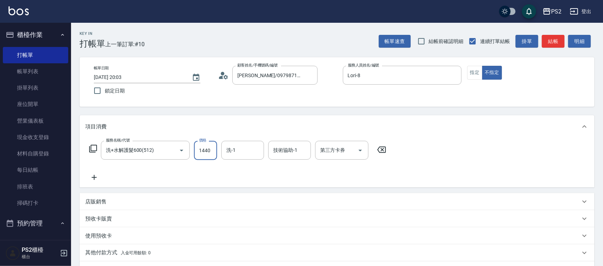
type input "1440"
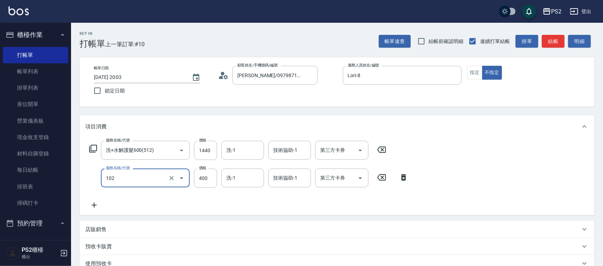
type input "精油洗髮(102)"
type input "600"
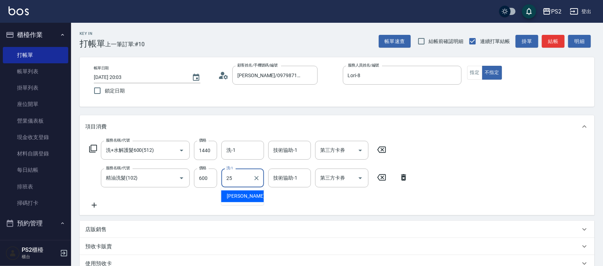
type input "Allan-25"
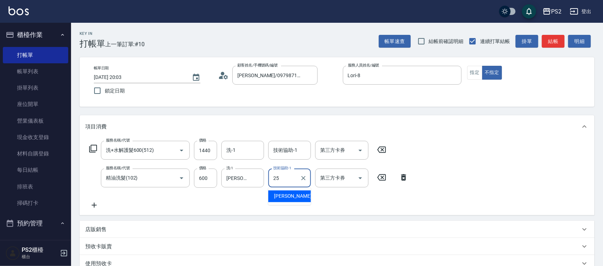
type input "Allan-25"
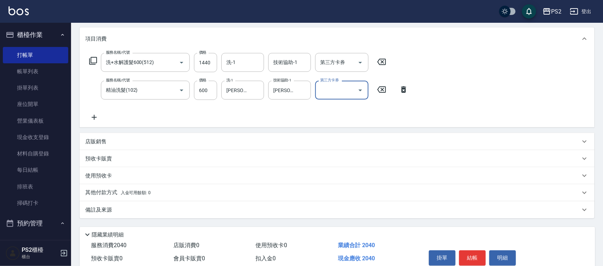
scroll to position [120, 0]
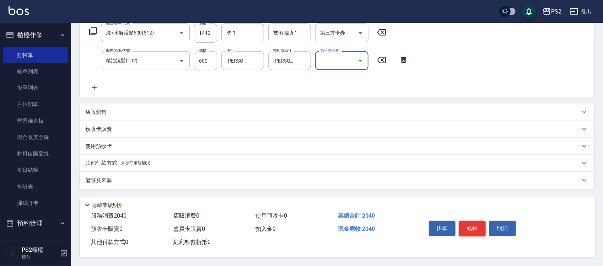
click at [479, 224] on button "結帳" at bounding box center [472, 228] width 27 height 15
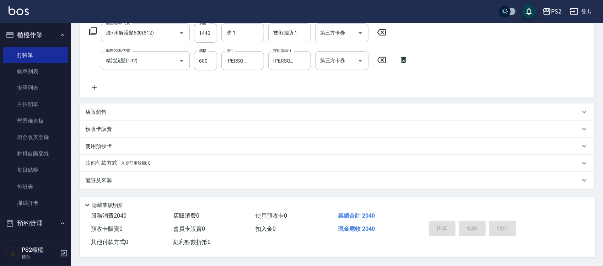
type input "2025/09/22 20:04"
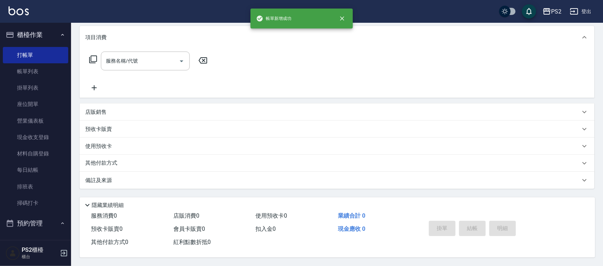
scroll to position [0, 0]
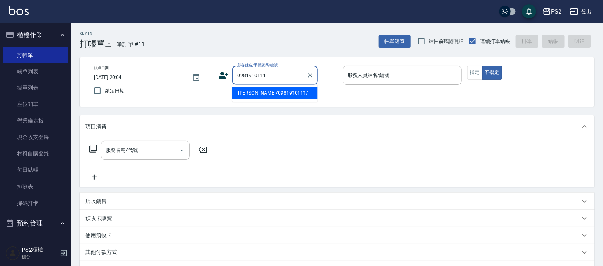
type input "蕭雋庭/0981910111/"
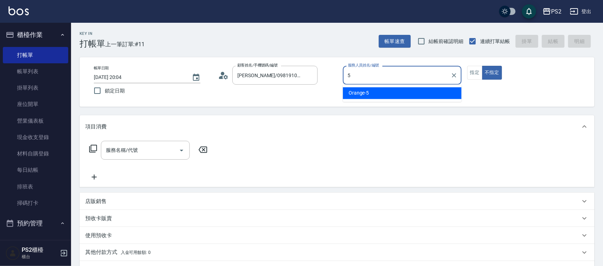
type input "Orange-5"
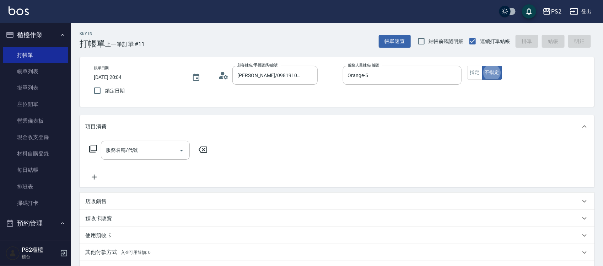
type button "false"
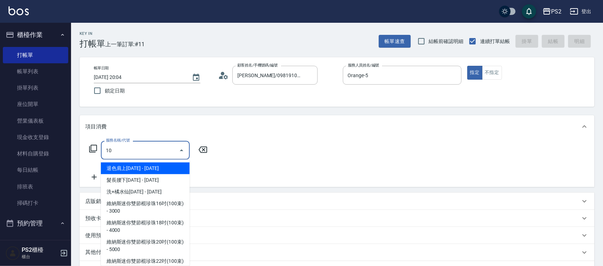
type input "1"
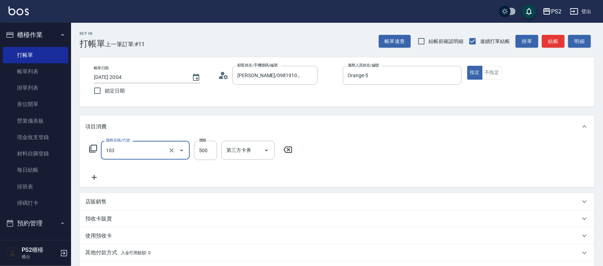
type input "B級洗剪500(103)"
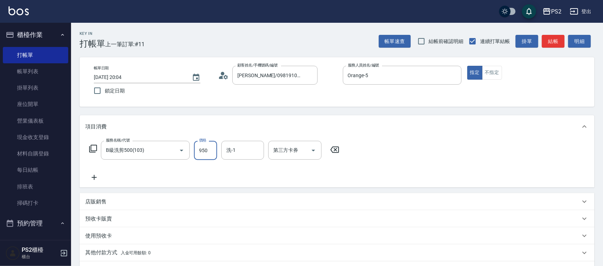
type input "950"
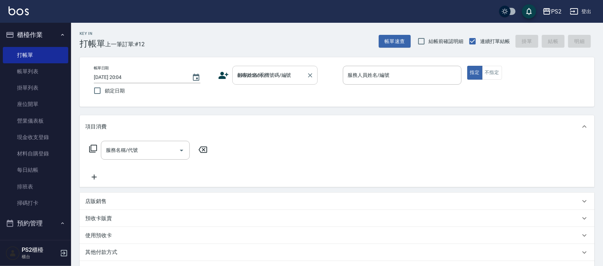
click at [285, 75] on div "顧客姓名/手機號碼/編號 0989255062 顧客姓名/手機號碼/編號" at bounding box center [274, 75] width 85 height 19
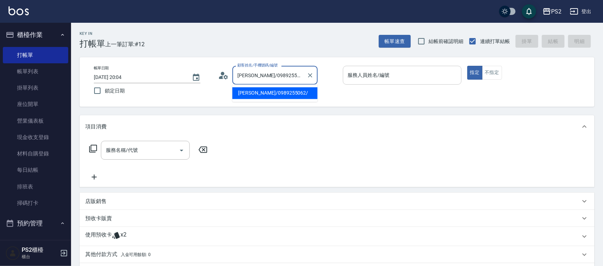
type input "林佳穎/0989255062/"
click at [369, 77] on input "服務人員姓名/編號" at bounding box center [402, 75] width 112 height 12
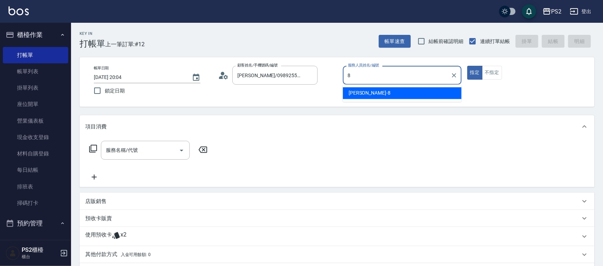
type input "Lori-8"
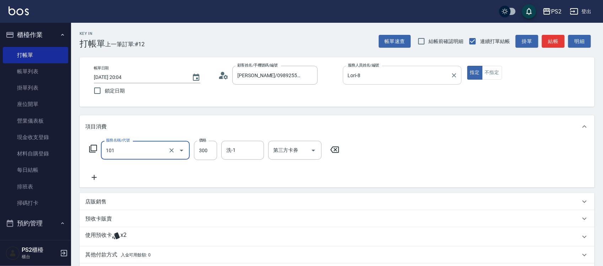
type input "洗髮(101)"
type input "400"
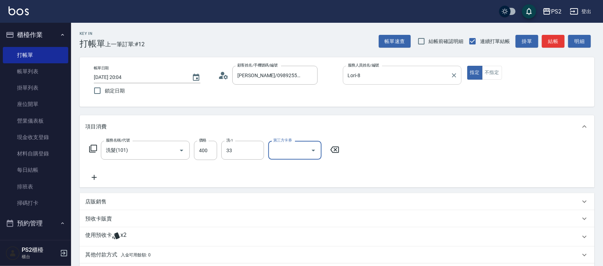
type input "培芯-33"
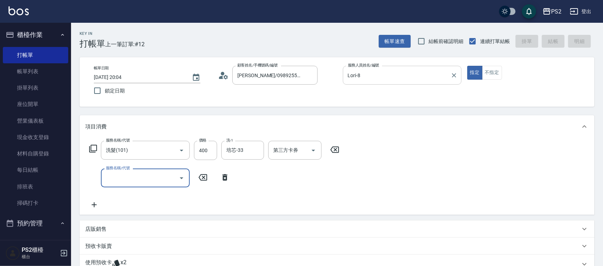
type input "2025/09/22 20:05"
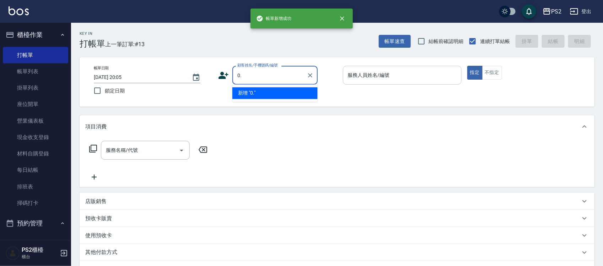
type input "0"
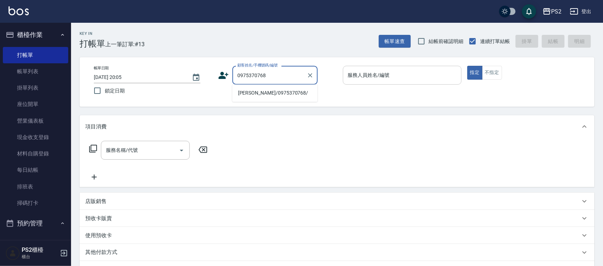
type input "趙柏諺/0975370768/"
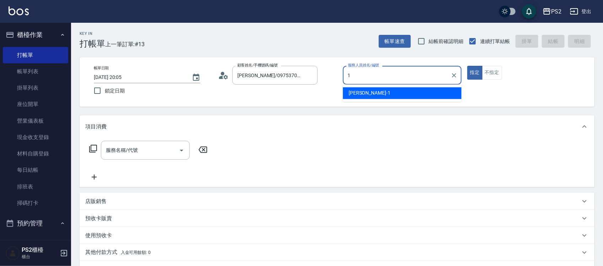
type input "Polly-1"
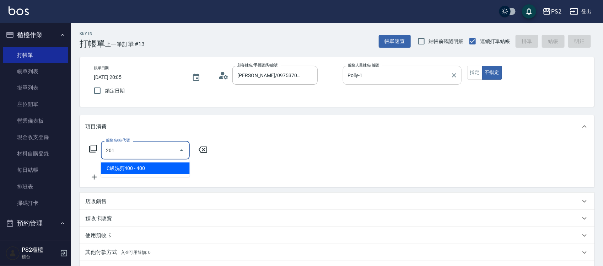
type input "C級洗剪400(201)"
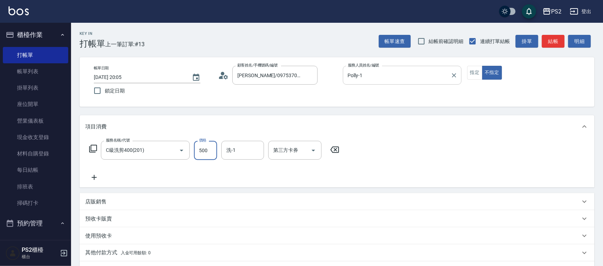
type input "500"
type input "冠霖-20"
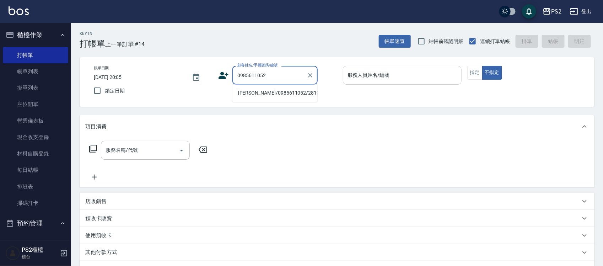
type input "張家綺/0985611052/2819"
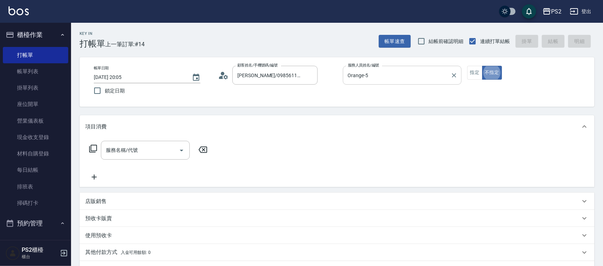
click at [399, 77] on input "Orange-5" at bounding box center [397, 75] width 102 height 12
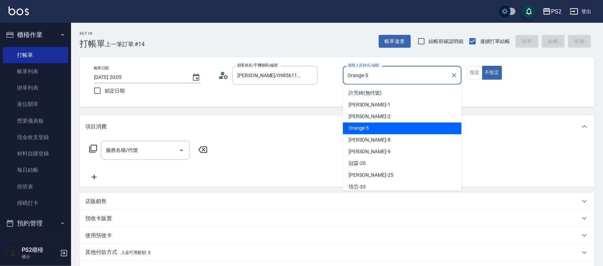
click at [399, 77] on input "Orange-5" at bounding box center [397, 75] width 102 height 12
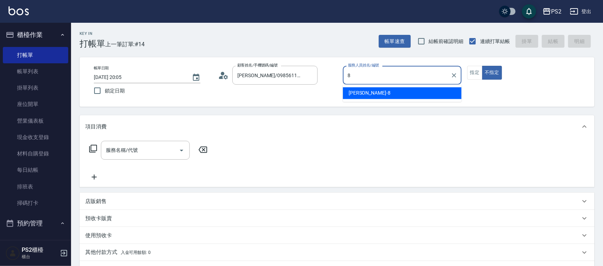
type input "Lori-8"
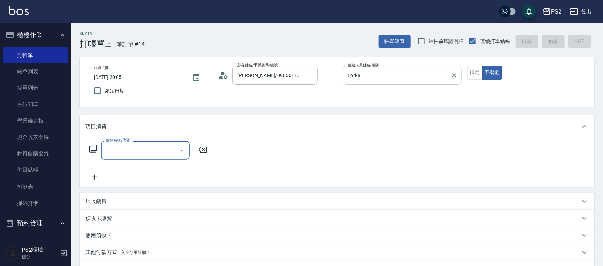
type input "1"
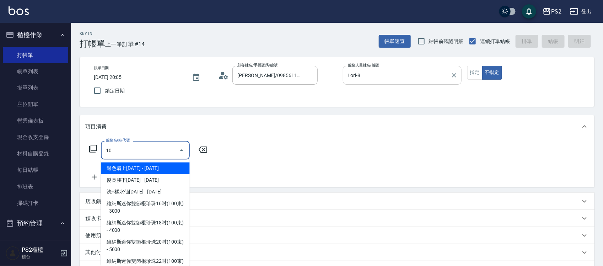
type input "1"
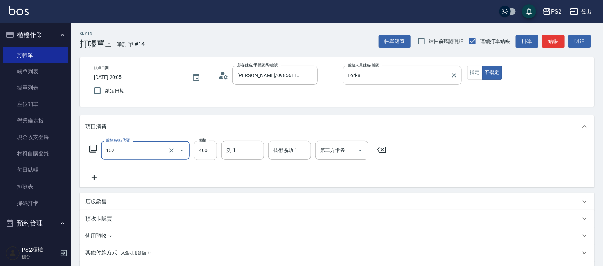
type input "精油洗髮(102)"
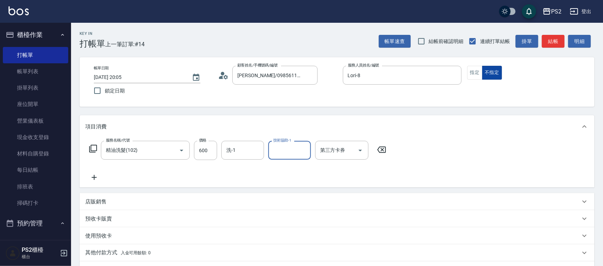
click at [482, 74] on button "不指定" at bounding box center [492, 73] width 20 height 14
click at [473, 76] on button "指定" at bounding box center [474, 73] width 15 height 14
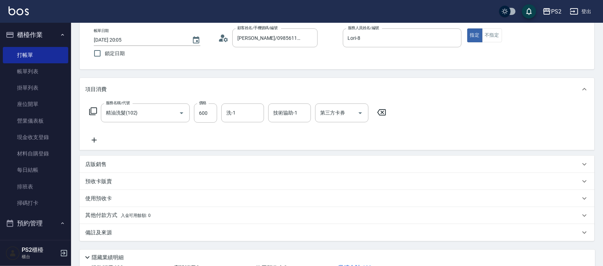
scroll to position [89, 0]
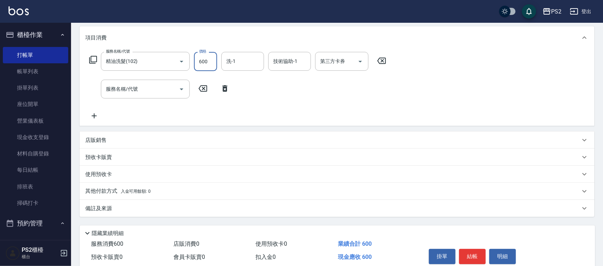
click at [208, 59] on input "600" at bounding box center [205, 61] width 23 height 19
type input "700"
click at [158, 90] on input "服務名稱/代號" at bounding box center [140, 89] width 72 height 12
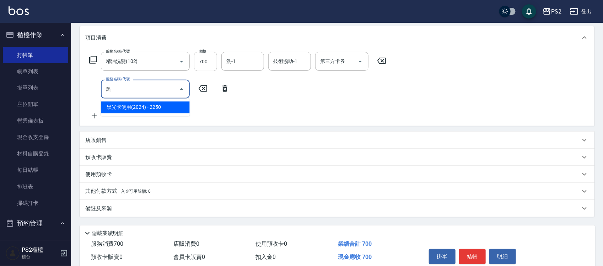
click at [156, 110] on span "黑光卡使用(2024) - 2250" at bounding box center [145, 108] width 89 height 12
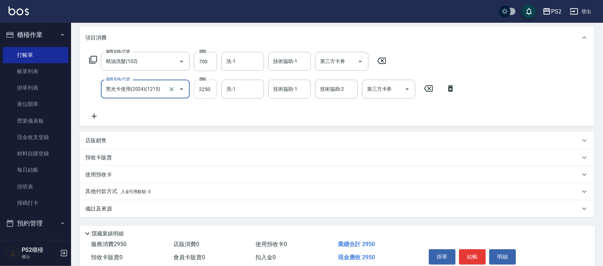
type input "黑光卡使用(2024)(1215)"
click at [201, 88] on input "2250" at bounding box center [205, 89] width 23 height 19
click at [231, 112] on div "服務名稱/代號 精油洗髮(102) 服務名稱/代號 價格 700 價格 洗-1 洗-1 技術協助-1 技術協助-1 第三方卡券 第三方卡券 服務名稱/代號 黑…" at bounding box center [272, 86] width 374 height 69
click at [104, 157] on p "預收卡販賣" at bounding box center [98, 157] width 27 height 7
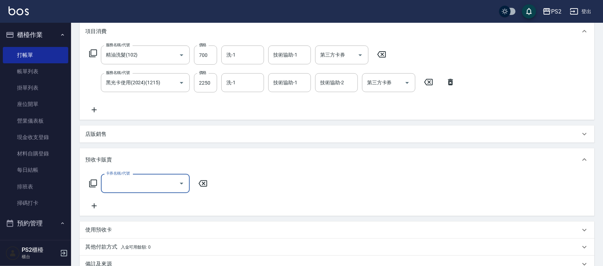
scroll to position [178, 0]
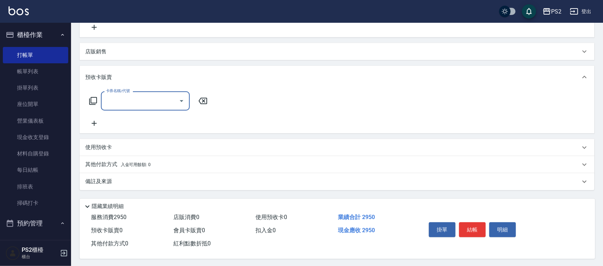
click at [127, 102] on input "卡券名稱/代號" at bounding box center [140, 100] width 72 height 12
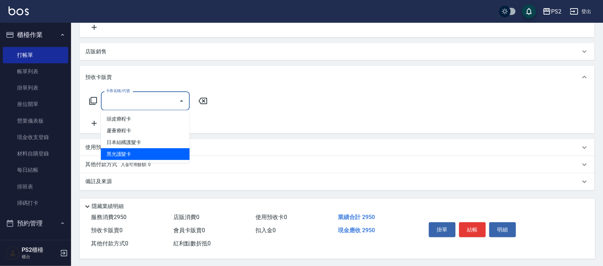
click at [121, 155] on span "黑光護髮卡" at bounding box center [145, 154] width 89 height 12
type input "黑光護髮卡(1121)"
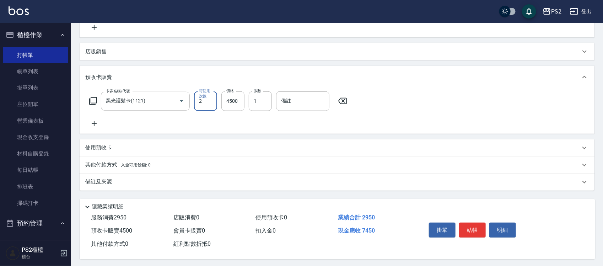
click at [228, 62] on div "項目消費 服務名稱/代號 精油洗髮(102) 服務名稱/代號 價格 700 價格 洗-1 洗-1 技術協助-1 技術協助-1 第三方卡券 第三方卡券 服務名稱…" at bounding box center [337, 63] width 515 height 253
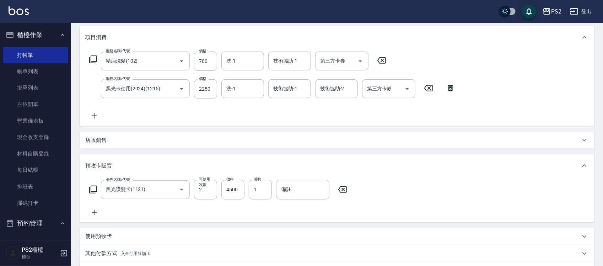
scroll to position [89, 0]
click at [412, 97] on div "第三方卡券" at bounding box center [388, 89] width 53 height 19
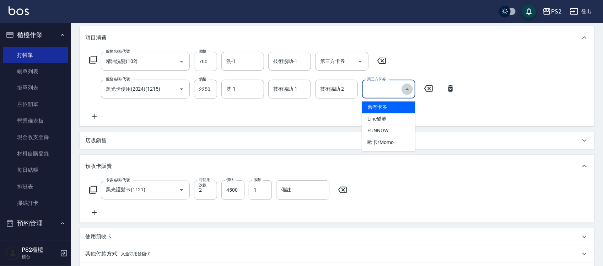
click at [402, 89] on button "Close" at bounding box center [406, 88] width 11 height 11
click at [402, 88] on button "Open" at bounding box center [406, 88] width 11 height 11
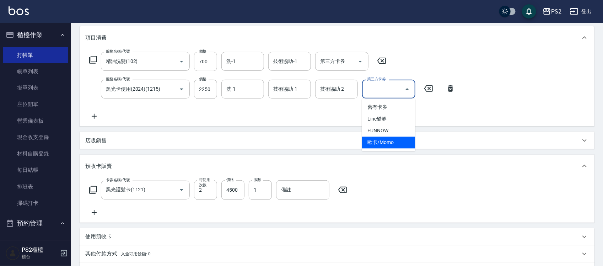
click at [381, 140] on span "歐卡/Momo" at bounding box center [388, 143] width 53 height 12
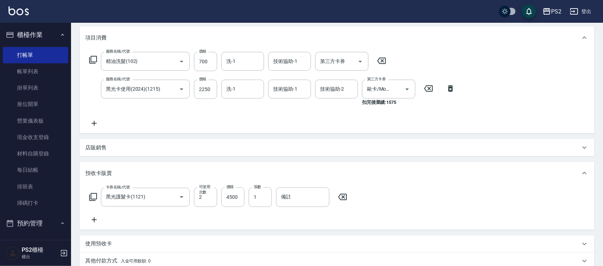
click at [381, 140] on div "店販銷售" at bounding box center [337, 147] width 515 height 17
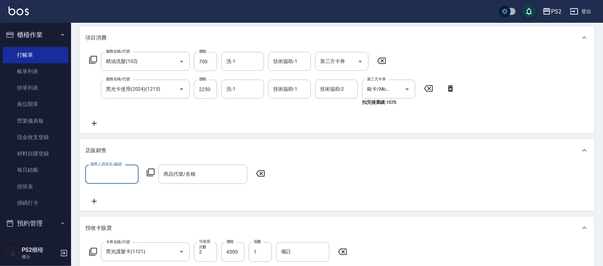
scroll to position [0, 0]
click at [406, 90] on icon "Open" at bounding box center [407, 89] width 9 height 9
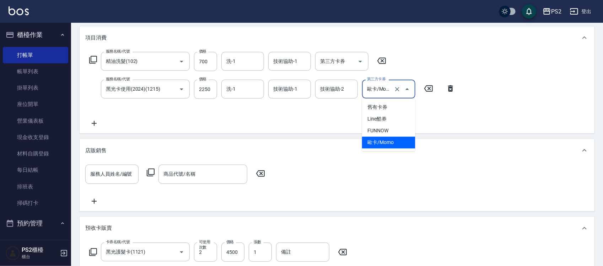
scroll to position [0, 2]
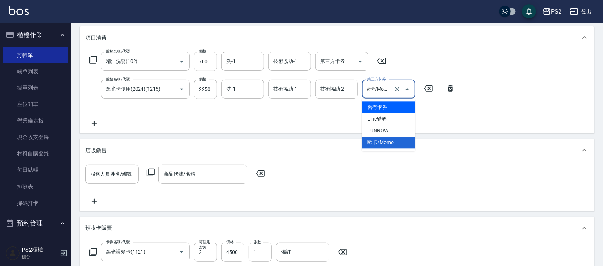
click at [388, 106] on span "舊有卡券" at bounding box center [388, 108] width 53 height 12
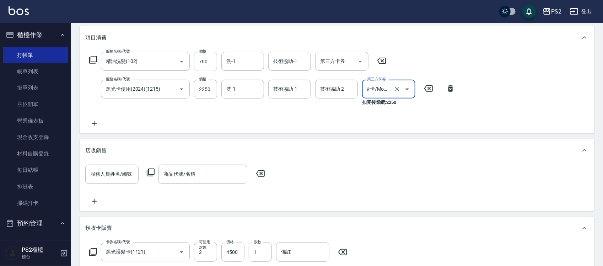
type input "舊有卡券"
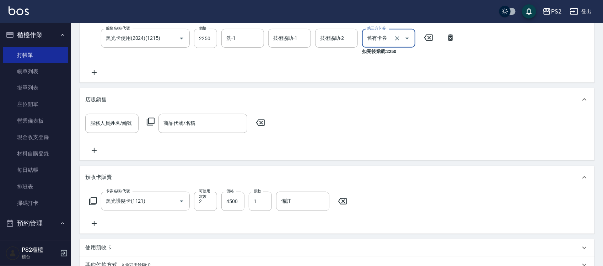
scroll to position [243, 0]
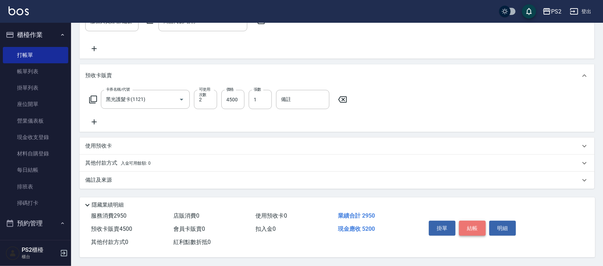
click at [475, 226] on button "結帳" at bounding box center [472, 228] width 27 height 15
type input "2025/09/22 20:07"
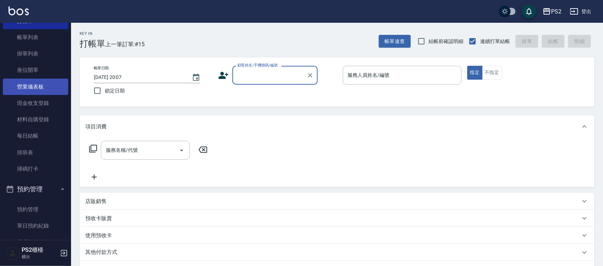
scroll to position [89, 0]
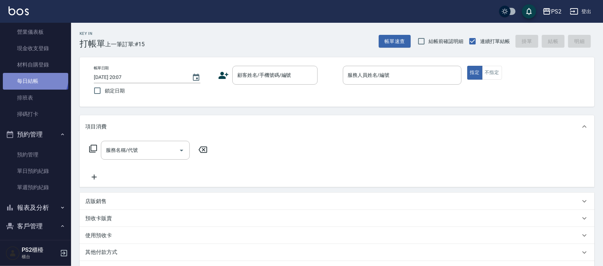
click at [34, 77] on link "每日結帳" at bounding box center [35, 81] width 65 height 16
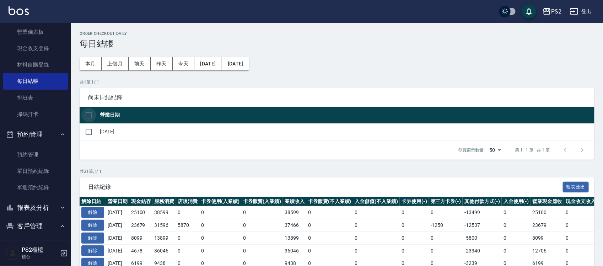
click at [94, 118] on input "checkbox" at bounding box center [88, 115] width 15 height 15
checkbox input "true"
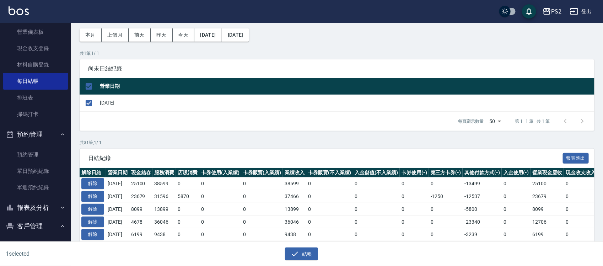
scroll to position [44, 0]
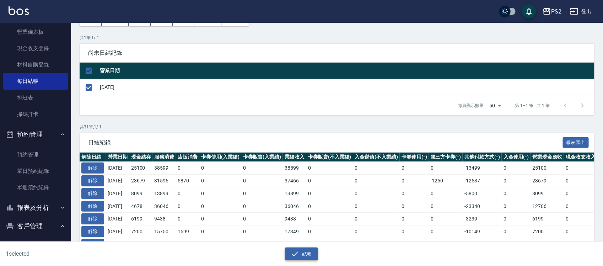
click at [304, 252] on button "結帳" at bounding box center [301, 253] width 33 height 13
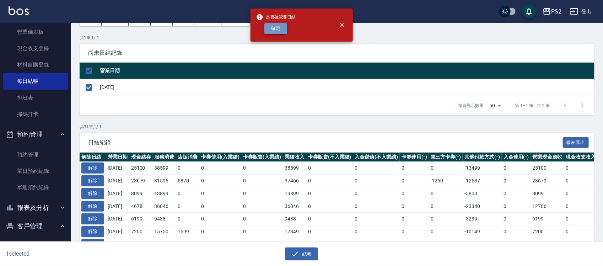
click at [275, 33] on button "確定" at bounding box center [275, 28] width 23 height 11
checkbox input "false"
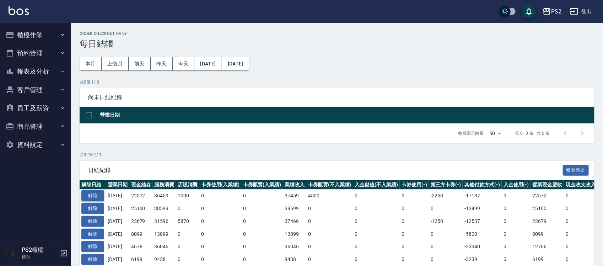
click at [90, 196] on button "解除" at bounding box center [92, 195] width 23 height 11
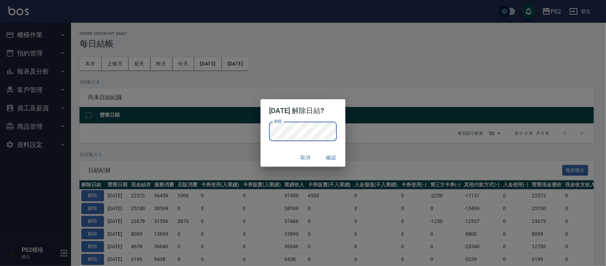
click at [336, 157] on button "確認" at bounding box center [331, 157] width 23 height 13
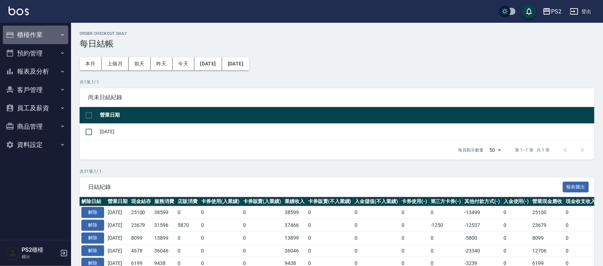
click at [47, 36] on button "櫃檯作業" at bounding box center [35, 35] width 65 height 18
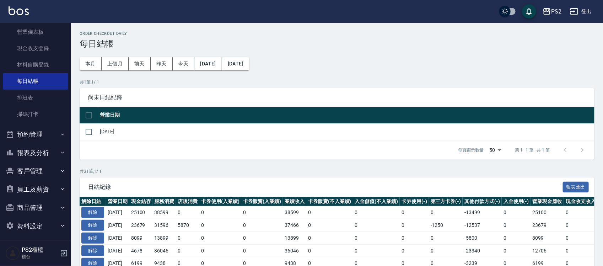
scroll to position [44, 0]
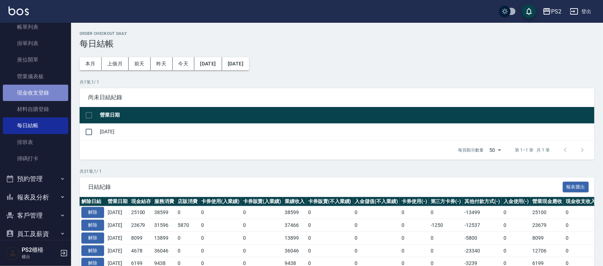
click at [48, 93] on link "現金收支登錄" at bounding box center [35, 93] width 65 height 16
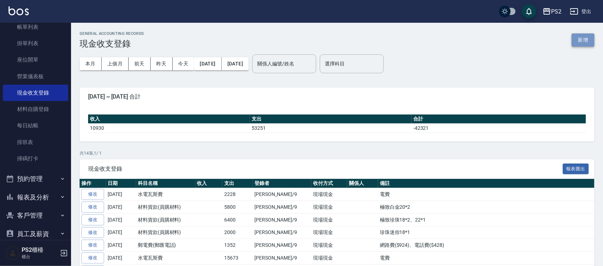
click at [584, 37] on button "新增" at bounding box center [583, 39] width 23 height 13
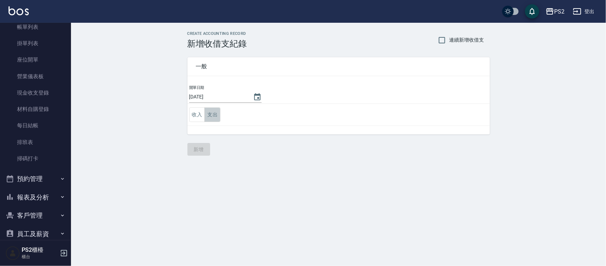
click at [220, 117] on button "支出" at bounding box center [213, 114] width 16 height 15
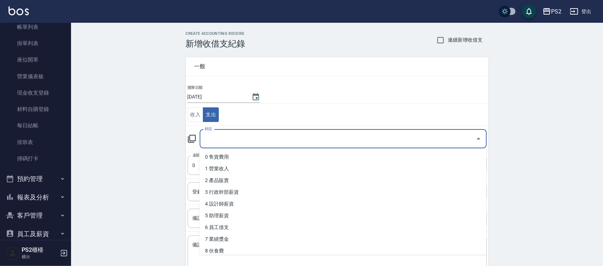
click at [244, 136] on input "科目" at bounding box center [338, 138] width 270 height 12
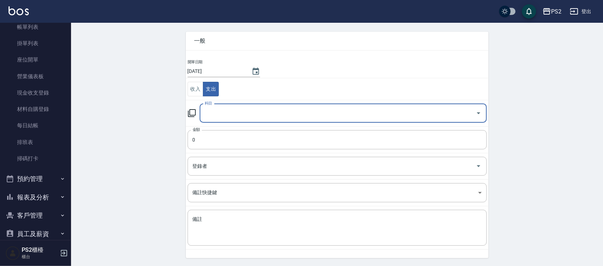
scroll to position [48, 0]
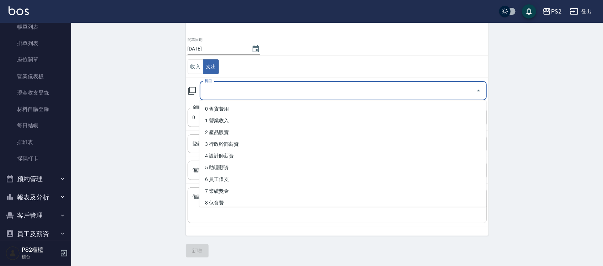
click at [234, 96] on input "科目" at bounding box center [338, 91] width 270 height 12
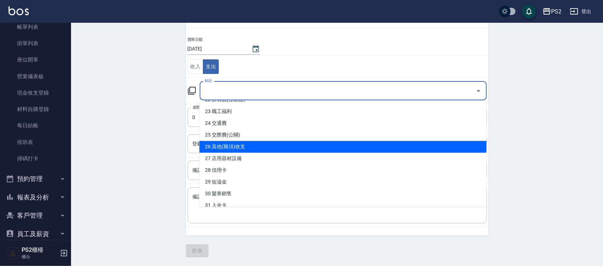
click at [238, 145] on li "26 其他(雜項)收支" at bounding box center [342, 147] width 287 height 12
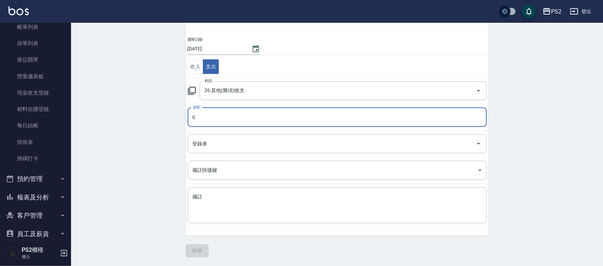
type input "26 其他(雜項)收支"
click at [235, 125] on input "0" at bounding box center [337, 117] width 299 height 19
click at [237, 118] on input "0" at bounding box center [337, 117] width 299 height 19
type input "350"
click at [153, 134] on div "CREATE ACCOUNTING RECORD 新增收借支紀錄 連續新增收借支 一般 開單日期 2025/09/22 收入 支出 科目 26 其他(雜項)收…" at bounding box center [337, 120] width 532 height 291
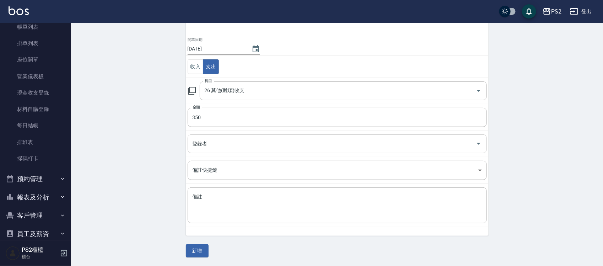
click at [289, 134] on div "登錄者" at bounding box center [337, 143] width 299 height 19
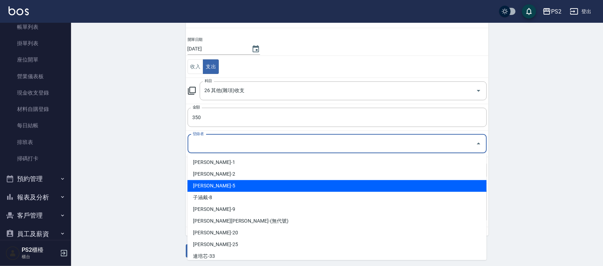
click at [212, 178] on li "呂哲弘-2" at bounding box center [337, 174] width 299 height 12
type input "呂哲弘-2"
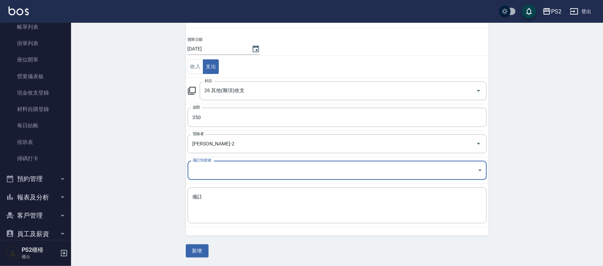
click at [259, 170] on body "PS2 登出 櫃檯作業 打帳單 帳單列表 掛單列表 座位開單 營業儀表板 現金收支登錄 材料自購登錄 每日結帳 排班表 掃碼打卡 預約管理 預約管理 單日預約…" at bounding box center [301, 109] width 603 height 314
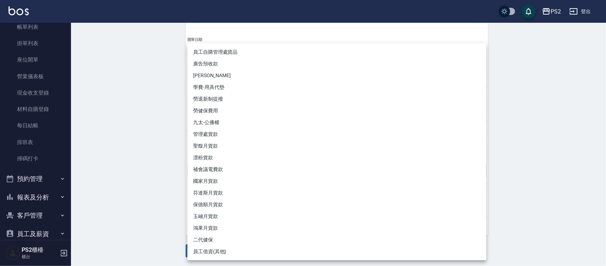
click at [118, 148] on div at bounding box center [303, 133] width 606 height 266
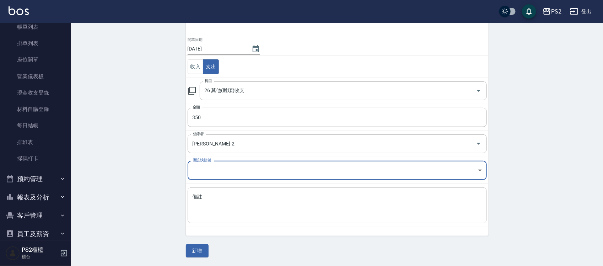
click at [247, 217] on textarea "備註" at bounding box center [337, 205] width 289 height 24
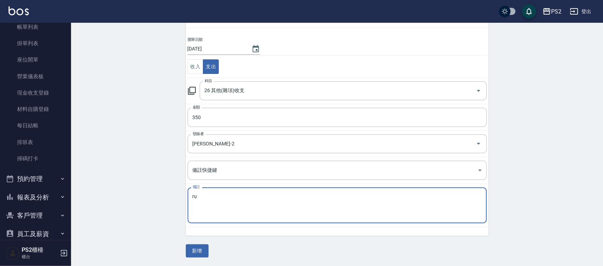
type textarea "r"
type textarea "ㄎ"
type textarea "金"
type textarea "ㄓ"
type textarea "金紙拜拜便當"
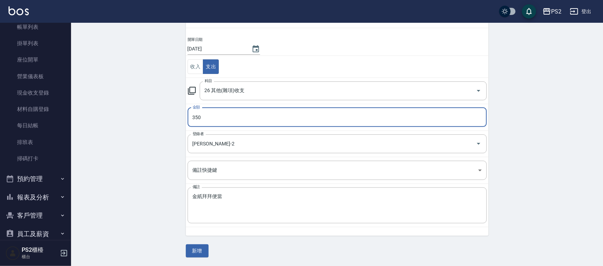
click at [223, 121] on input "350" at bounding box center [337, 117] width 299 height 19
type input "365"
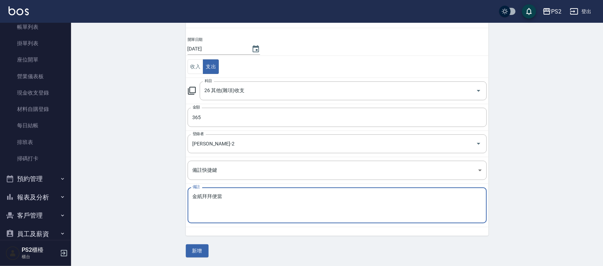
click at [201, 194] on textarea "金紙拜拜便當" at bounding box center [337, 205] width 289 height 24
type textarea "金紙+拜拜便當"
click at [199, 250] on button "新增" at bounding box center [197, 250] width 23 height 13
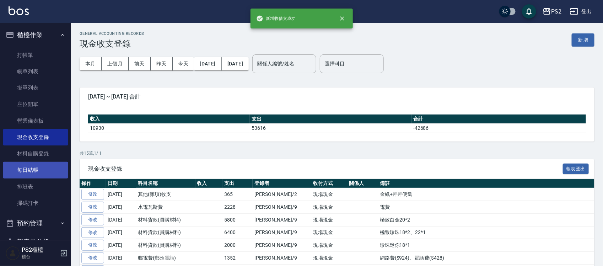
click at [36, 168] on link "每日結帳" at bounding box center [35, 170] width 65 height 16
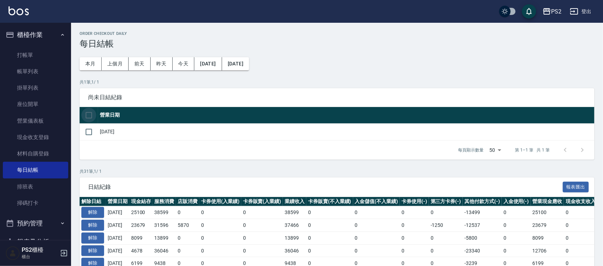
click at [93, 119] on input "checkbox" at bounding box center [88, 115] width 15 height 15
checkbox input "true"
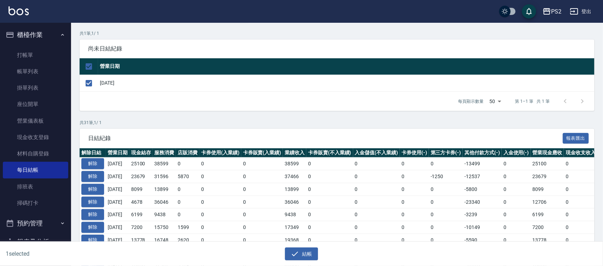
scroll to position [89, 0]
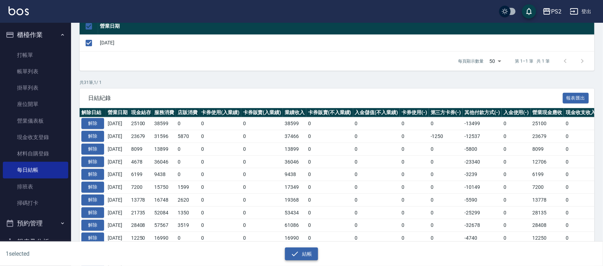
click at [305, 258] on button "結帳" at bounding box center [301, 253] width 33 height 13
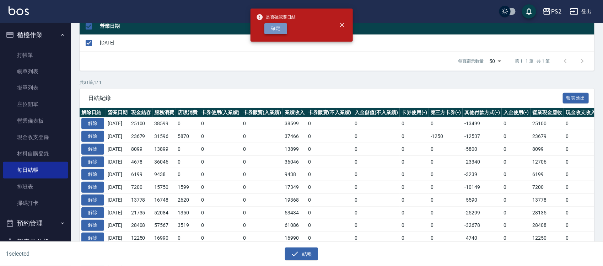
click at [274, 29] on button "確定" at bounding box center [275, 28] width 23 height 11
checkbox input "false"
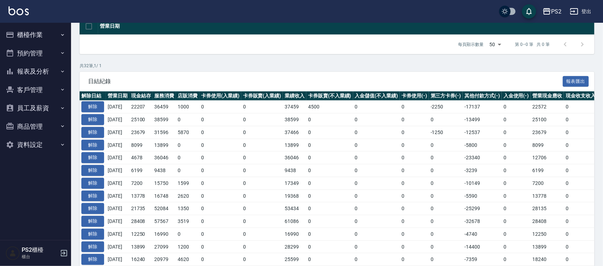
scroll to position [133, 0]
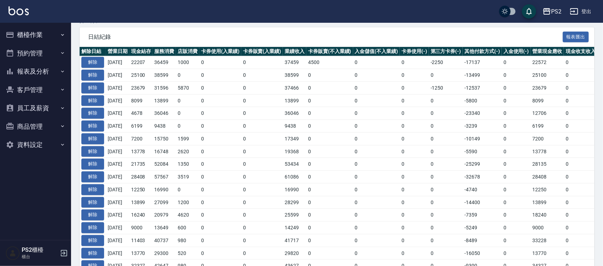
click at [54, 68] on button "報表及分析" at bounding box center [35, 71] width 65 height 18
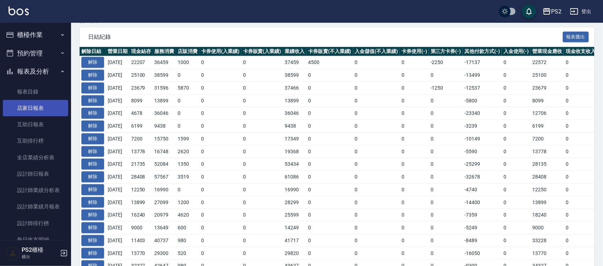
click at [47, 103] on link "店家日報表" at bounding box center [35, 108] width 65 height 16
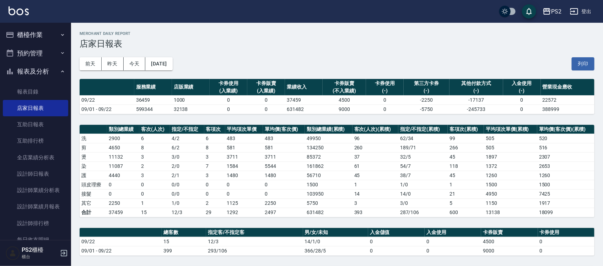
click at [41, 36] on button "櫃檯作業" at bounding box center [35, 35] width 65 height 18
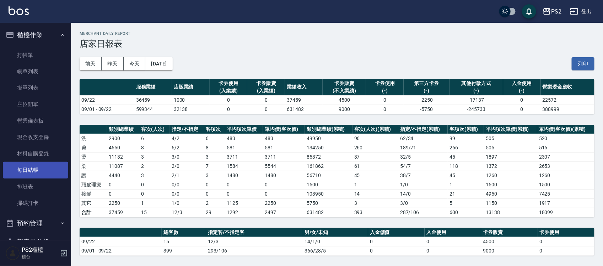
click at [40, 174] on link "每日結帳" at bounding box center [35, 170] width 65 height 16
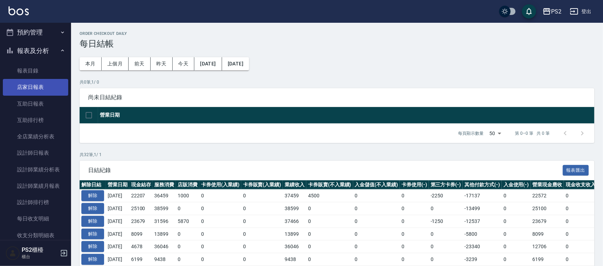
scroll to position [178, 0]
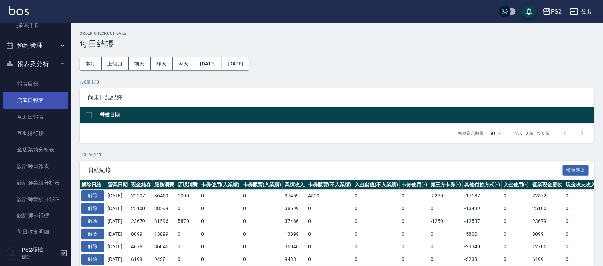
click at [34, 98] on link "店家日報表" at bounding box center [35, 100] width 65 height 16
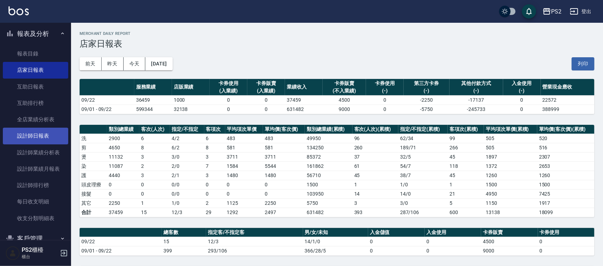
scroll to position [222, 0]
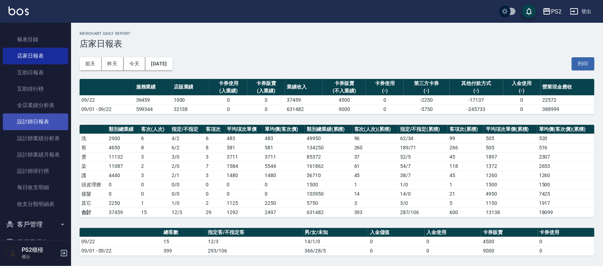
click at [31, 118] on link "設計師日報表" at bounding box center [35, 121] width 65 height 16
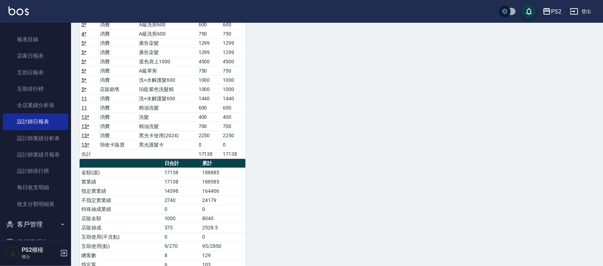
scroll to position [355, 0]
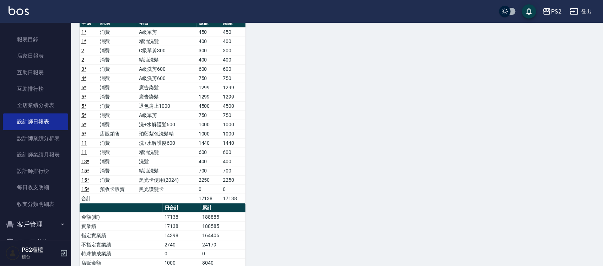
drag, startPoint x: 168, startPoint y: 155, endPoint x: 134, endPoint y: 155, distance: 33.7
click at [153, 155] on td "精油洗髮" at bounding box center [166, 151] width 59 height 9
click at [132, 155] on tr "11 消費 精油洗髮 600 600" at bounding box center [163, 151] width 166 height 9
click at [159, 155] on td "精油洗髮" at bounding box center [166, 151] width 59 height 9
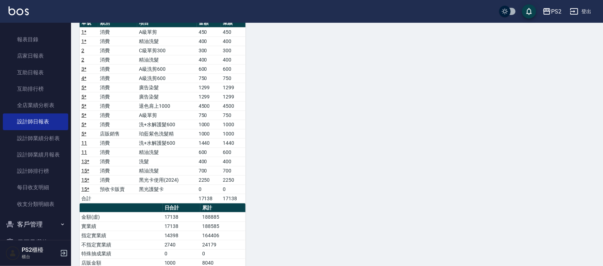
click at [168, 155] on td "精油洗髮" at bounding box center [166, 151] width 59 height 9
click at [121, 90] on td "消費" at bounding box center [117, 87] width 39 height 9
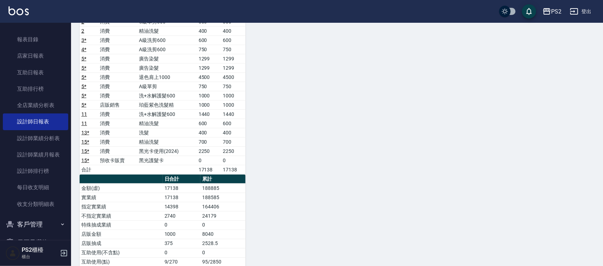
scroll to position [400, 0]
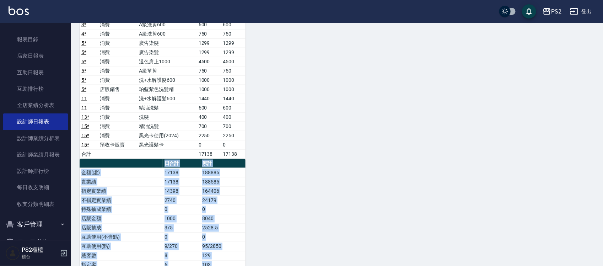
drag, startPoint x: 606, startPoint y: 155, endPoint x: 323, endPoint y: 102, distance: 287.7
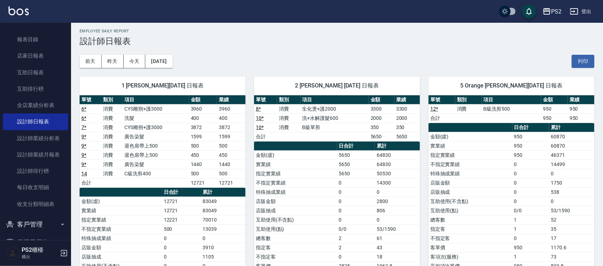
scroll to position [0, 0]
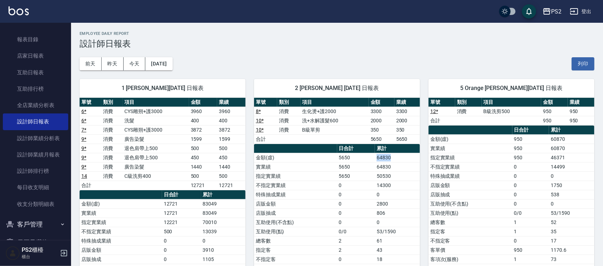
drag, startPoint x: 395, startPoint y: 158, endPoint x: 374, endPoint y: 155, distance: 21.3
click at [374, 155] on tr "金額(虛) 5650 64830" at bounding box center [337, 157] width 166 height 9
click at [406, 184] on td "14300" at bounding box center [397, 184] width 45 height 9
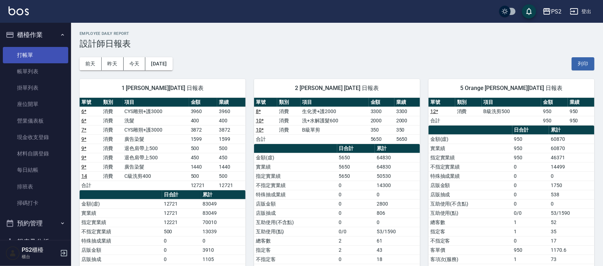
click at [34, 50] on link "打帳單" at bounding box center [35, 55] width 65 height 16
